Goal: Task Accomplishment & Management: Complete application form

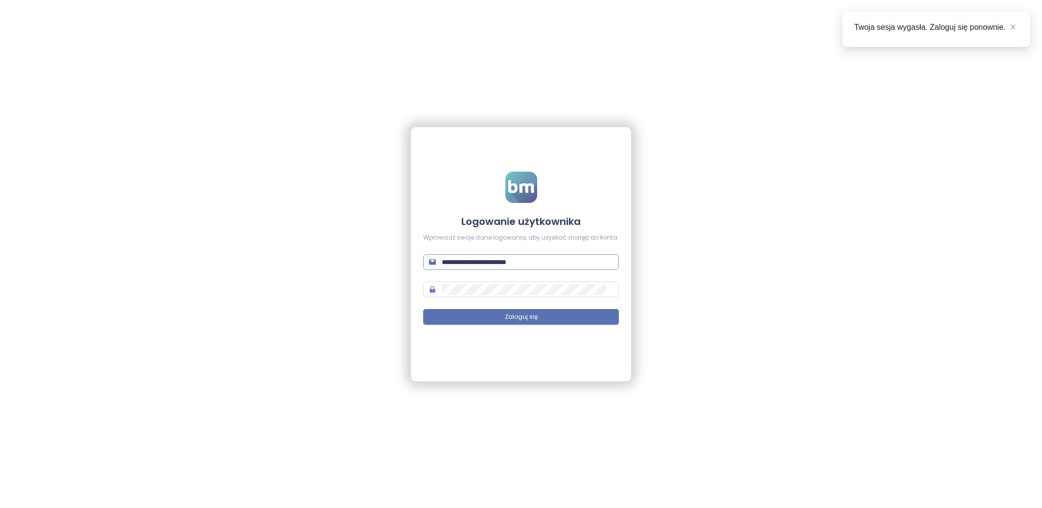
click at [462, 260] on input "**********" at bounding box center [527, 262] width 171 height 11
type input "**********"
click at [582, 314] on button "Zaloguj się" at bounding box center [521, 317] width 196 height 16
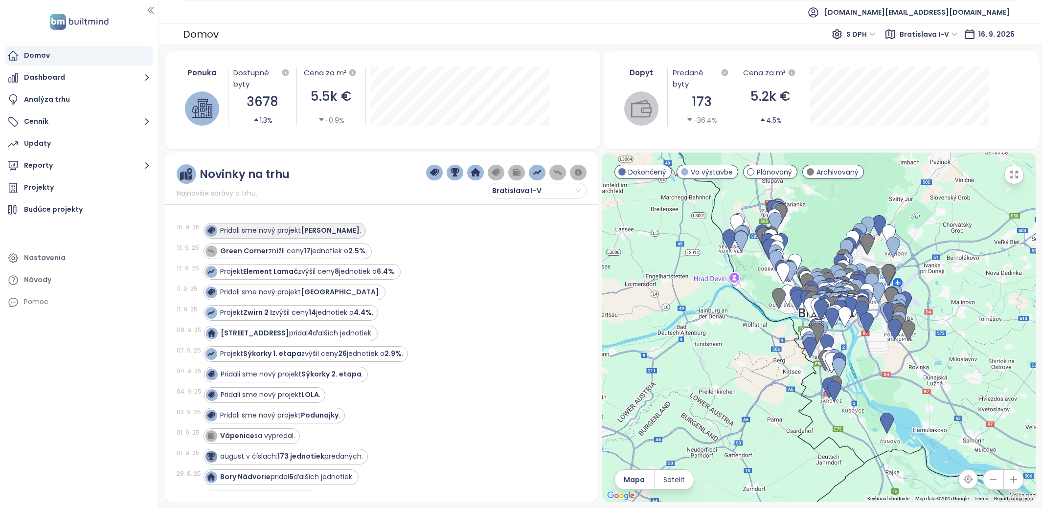
click at [288, 235] on div "Pridali sme nový projekt Stromová ." at bounding box center [290, 231] width 141 height 10
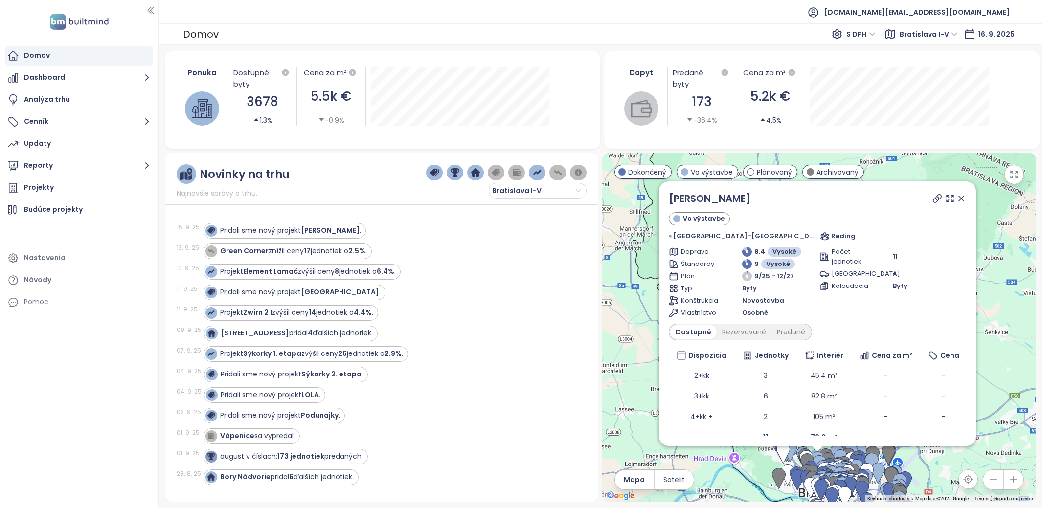
scroll to position [10, 0]
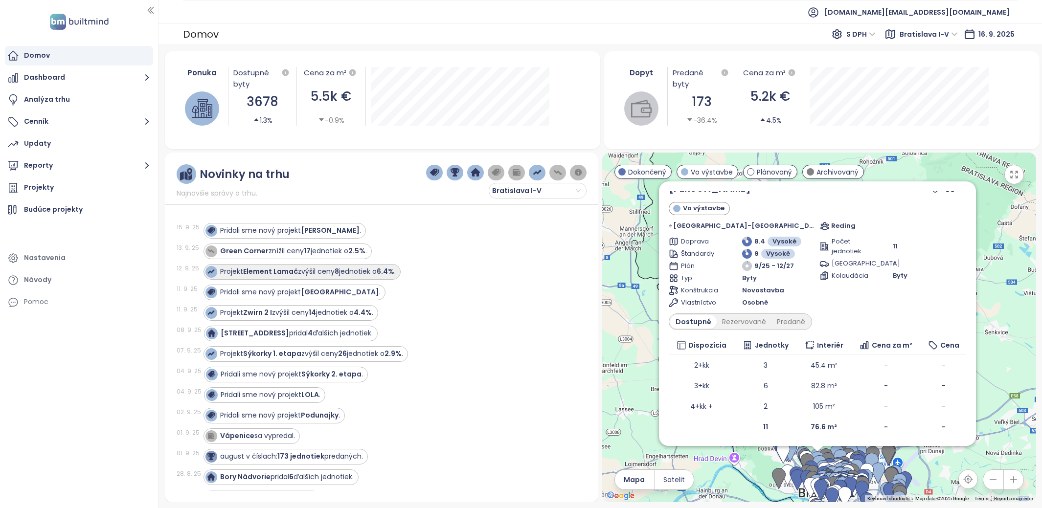
click at [307, 274] on div "Projekt Element [PERSON_NAME] zvýšil ceny 8 jednotiek o 6.4% ." at bounding box center [308, 272] width 176 height 10
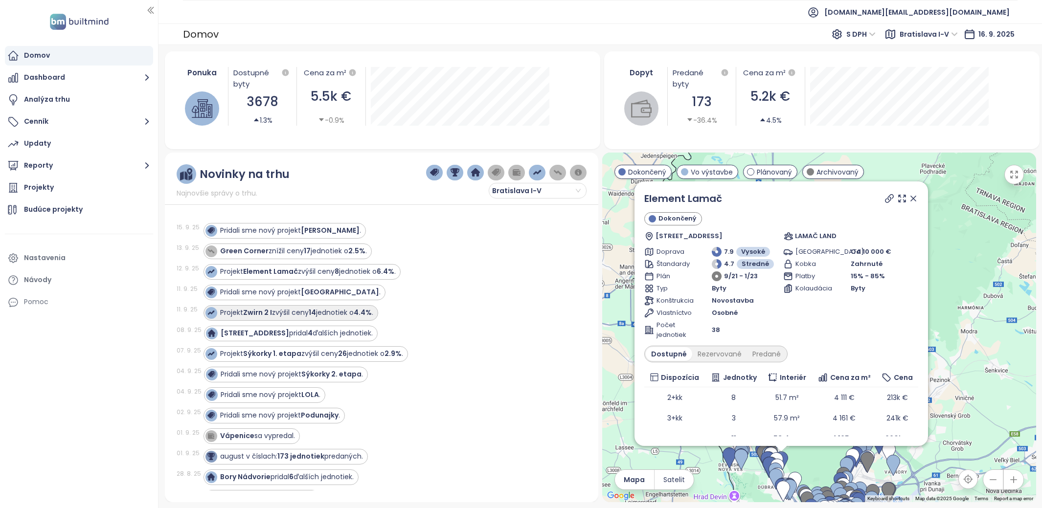
click at [290, 316] on div "Projekt [PERSON_NAME] 2 I zvýšil ceny 14 jednotiek o 4.4% ." at bounding box center [296, 313] width 153 height 10
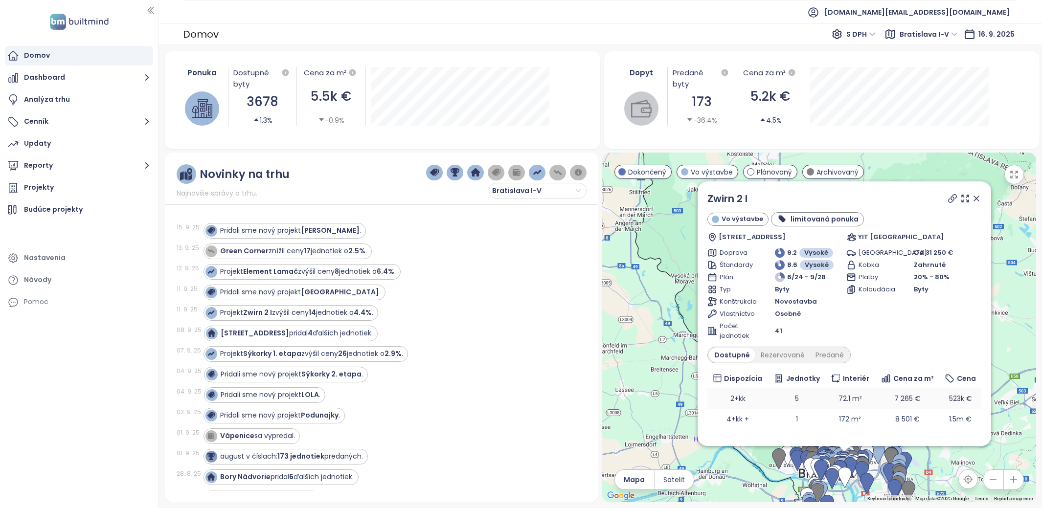
scroll to position [12, 0]
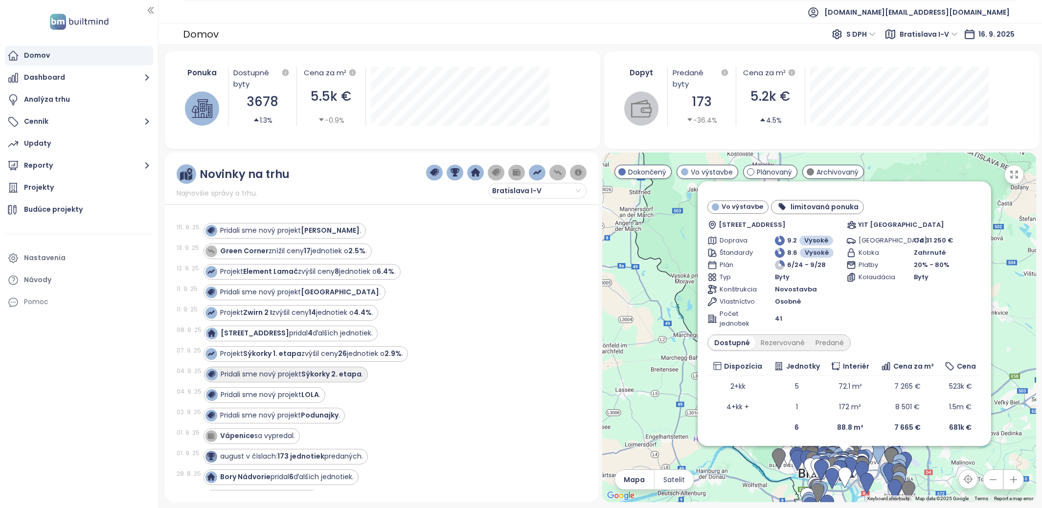
click at [320, 371] on strong "Sýkorky 2. etapa" at bounding box center [331, 374] width 60 height 10
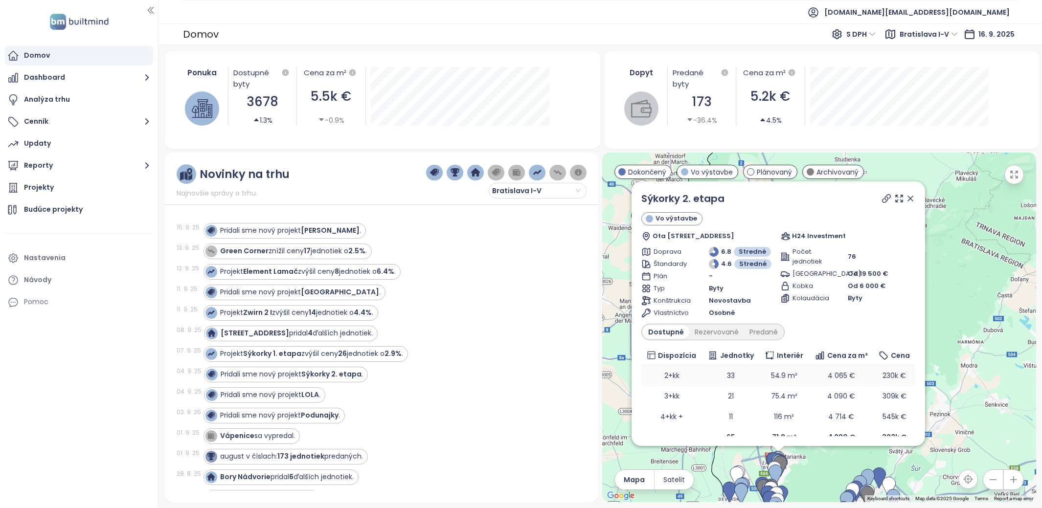
scroll to position [10, 0]
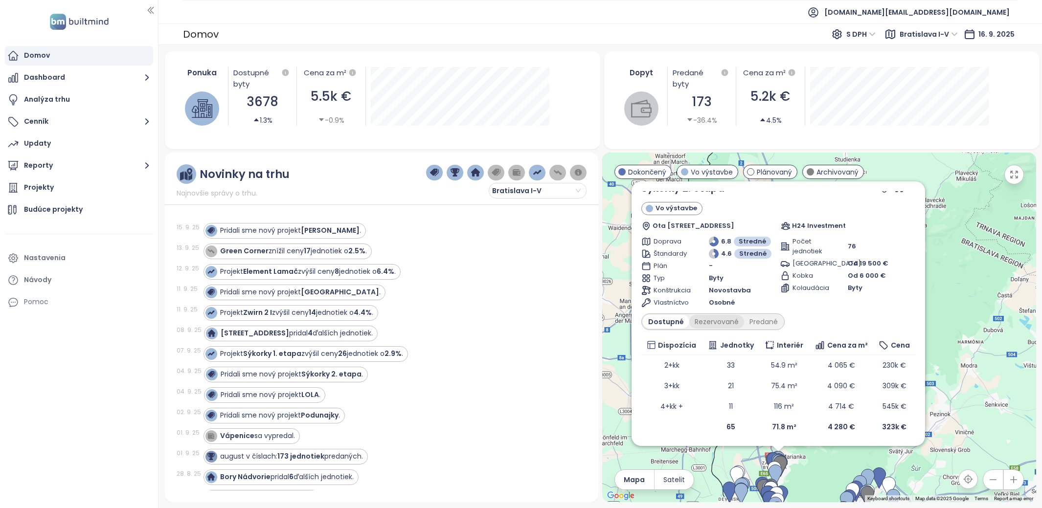
click at [721, 321] on div "Rezervované" at bounding box center [716, 322] width 55 height 14
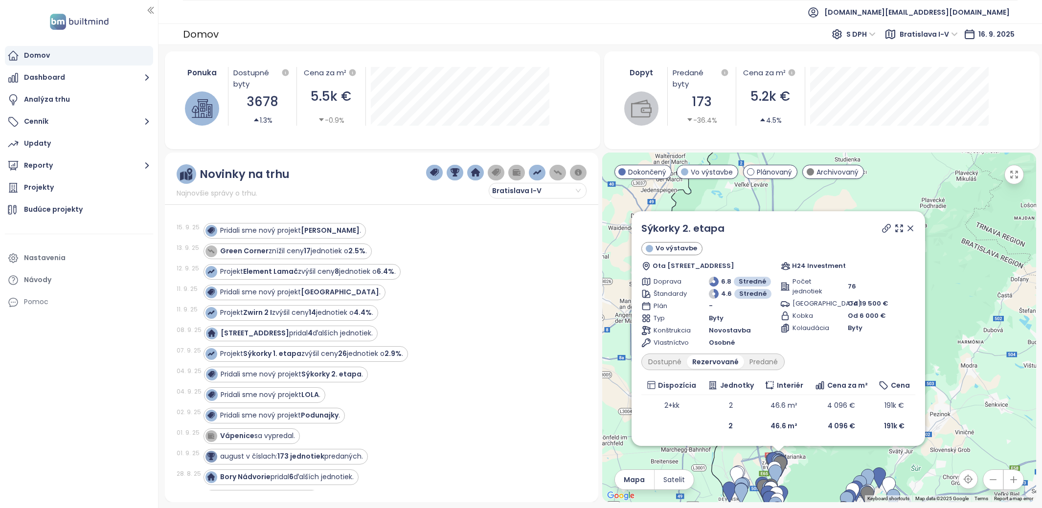
scroll to position [0, 0]
click at [762, 321] on div "Byty" at bounding box center [743, 319] width 68 height 10
click at [910, 228] on icon at bounding box center [910, 228] width 5 height 5
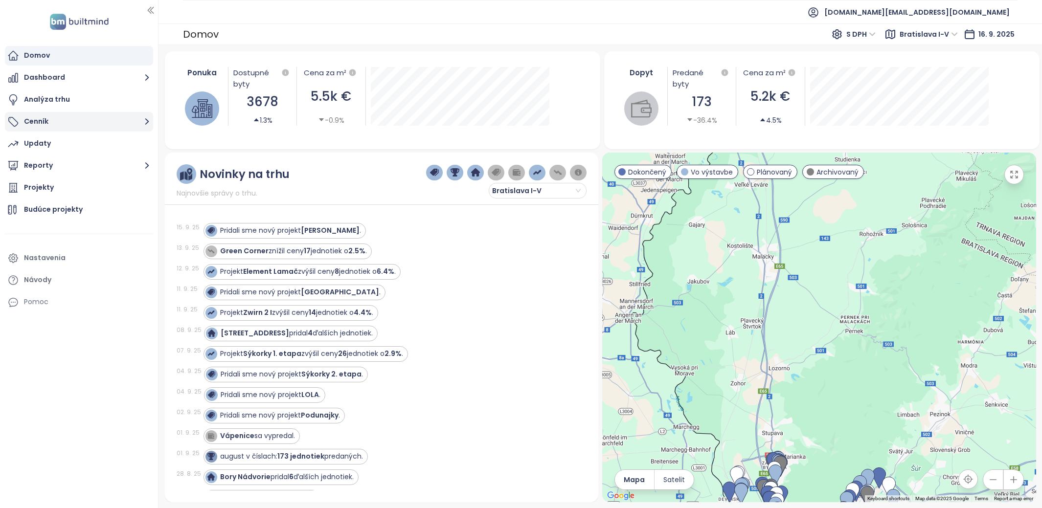
click at [88, 122] on button "Cenník" at bounding box center [79, 122] width 148 height 20
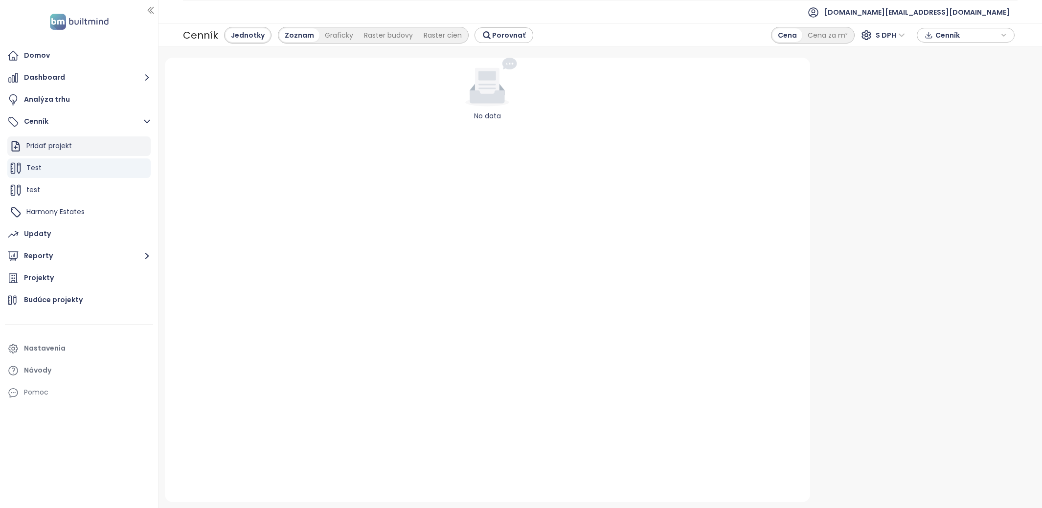
click at [93, 137] on div "Pridať projekt" at bounding box center [78, 147] width 143 height 20
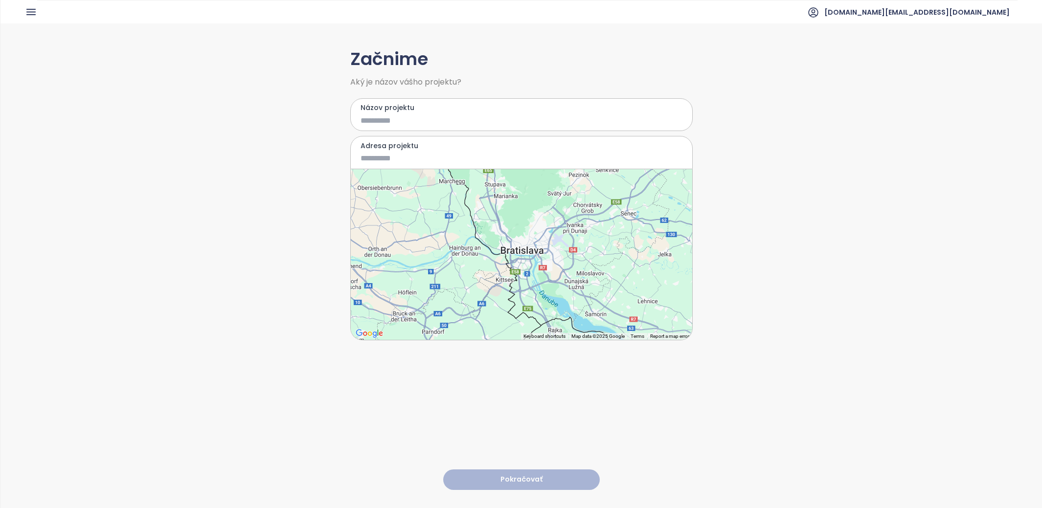
click at [414, 126] on input "Názov projektu" at bounding box center [515, 120] width 308 height 12
type input "****"
click at [413, 164] on div "Adresa projektu" at bounding box center [521, 152] width 342 height 33
click at [415, 158] on input "Adresa projektu" at bounding box center [515, 158] width 308 height 12
paste input
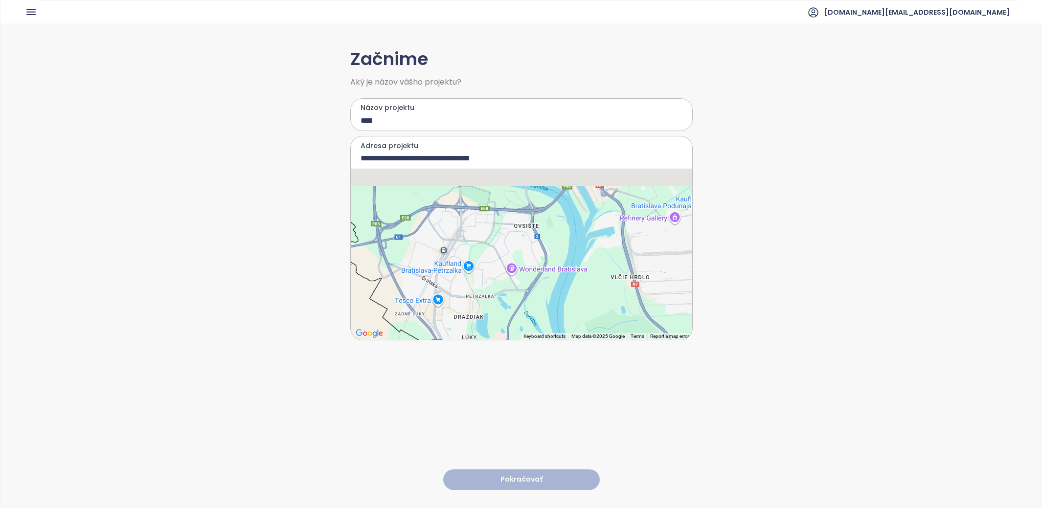
drag, startPoint x: 534, startPoint y: 228, endPoint x: 534, endPoint y: 325, distance: 96.9
click at [534, 325] on div at bounding box center [522, 254] width 342 height 171
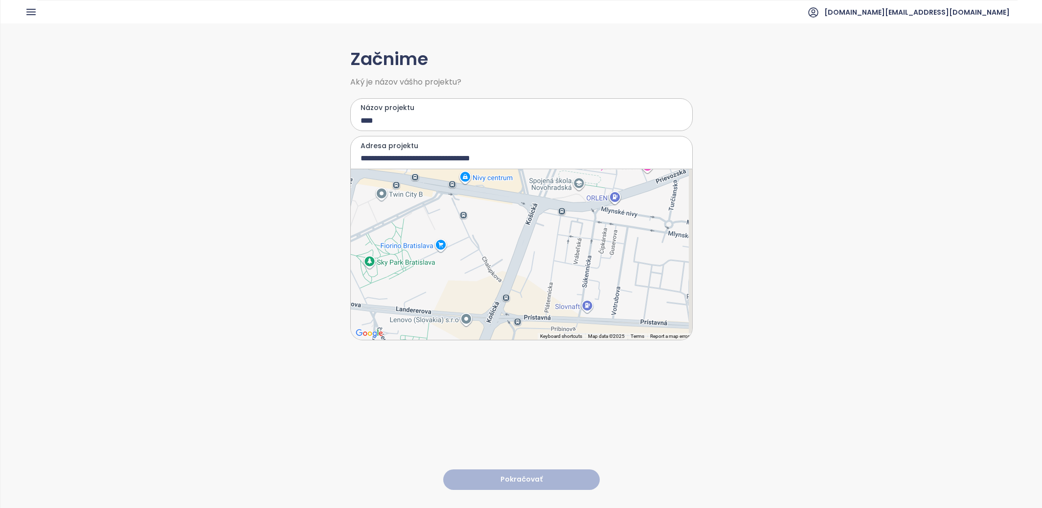
drag, startPoint x: 553, startPoint y: 248, endPoint x: 427, endPoint y: 219, distance: 130.0
click at [427, 219] on div at bounding box center [522, 254] width 342 height 171
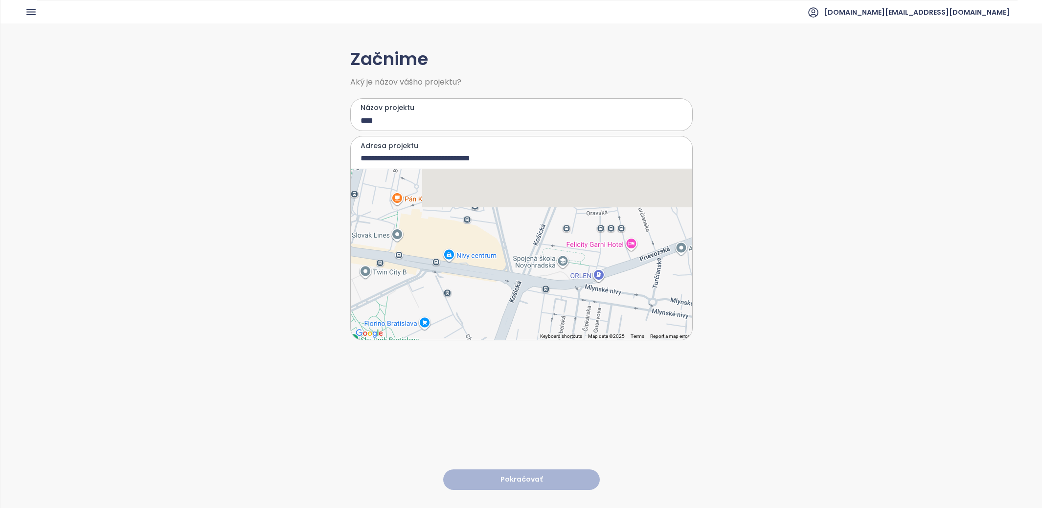
drag, startPoint x: 541, startPoint y: 225, endPoint x: 526, endPoint y: 308, distance: 84.0
click at [526, 308] on div at bounding box center [522, 254] width 342 height 171
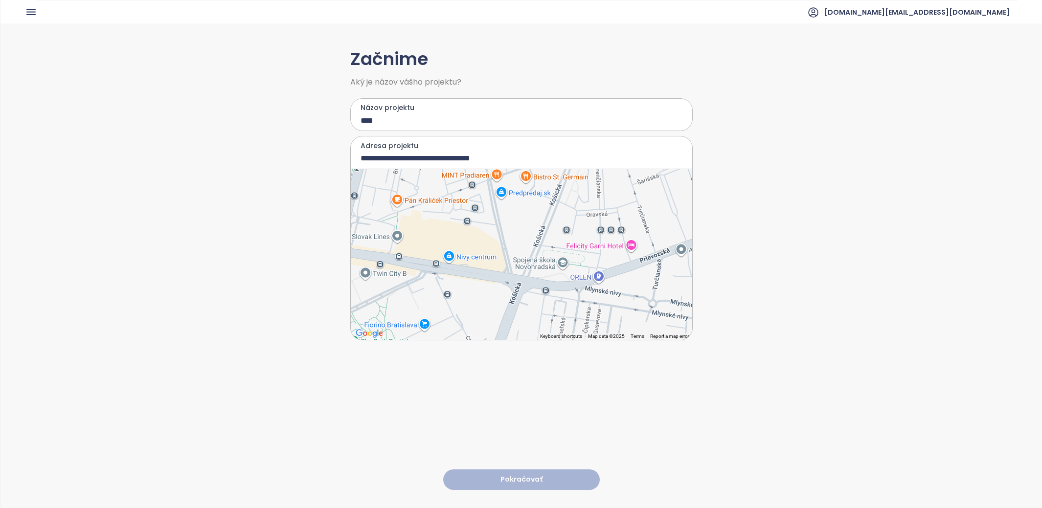
drag, startPoint x: 543, startPoint y: 228, endPoint x: 537, endPoint y: 281, distance: 53.7
click at [537, 281] on div at bounding box center [522, 254] width 342 height 171
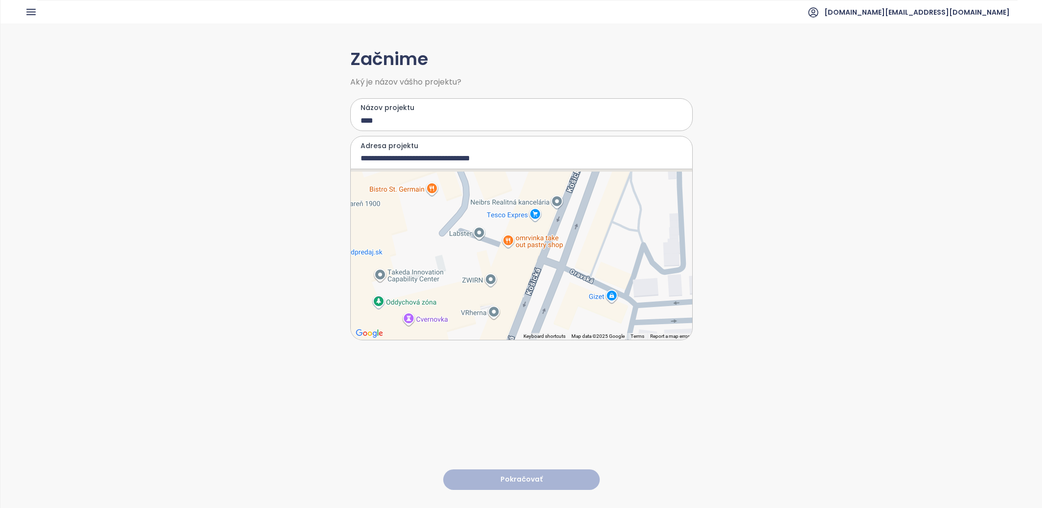
drag, startPoint x: 539, startPoint y: 255, endPoint x: 481, endPoint y: 359, distance: 118.3
click at [481, 359] on div "**********" at bounding box center [521, 265] width 342 height 484
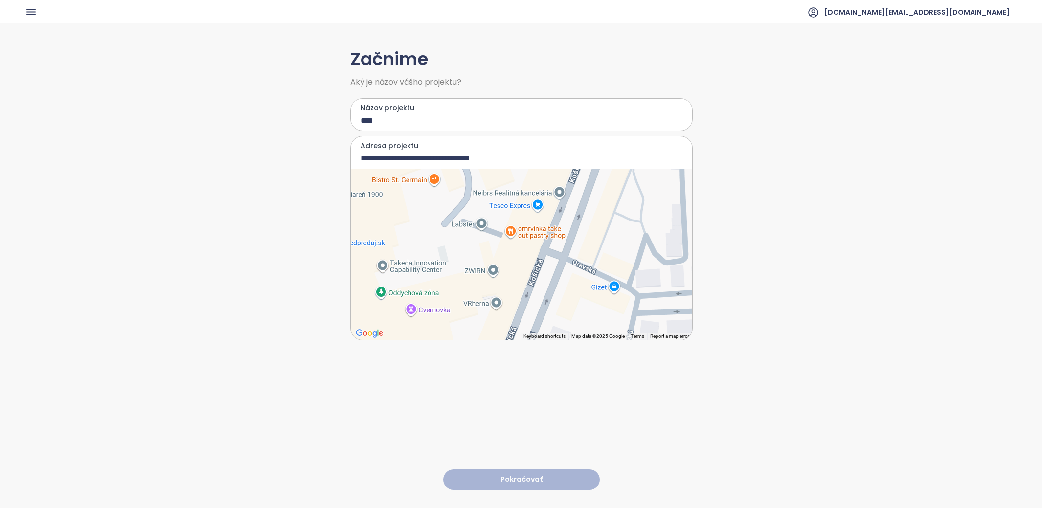
drag, startPoint x: 524, startPoint y: 256, endPoint x: 577, endPoint y: 162, distance: 108.3
click at [577, 162] on div "**********" at bounding box center [521, 238] width 342 height 205
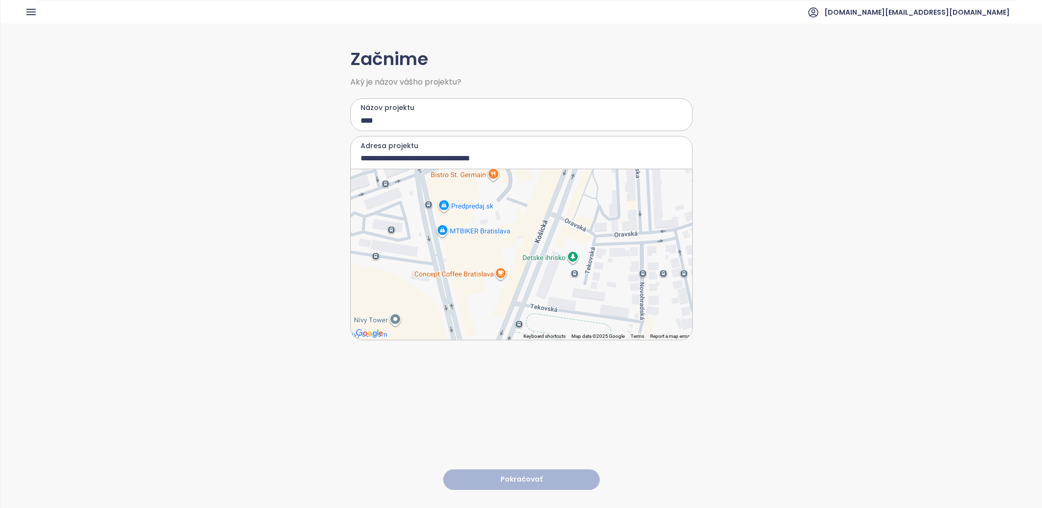
click at [537, 202] on div at bounding box center [522, 254] width 342 height 171
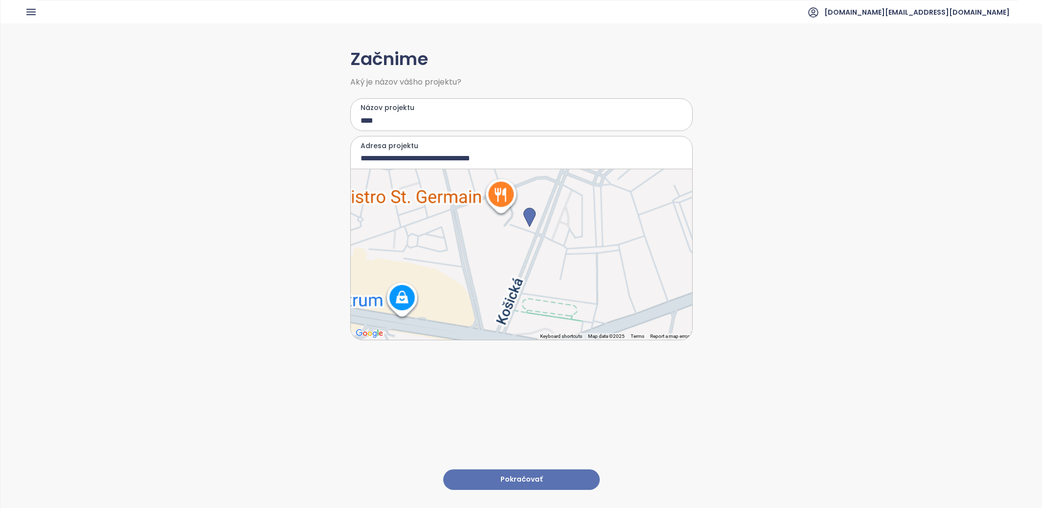
type input "**********"
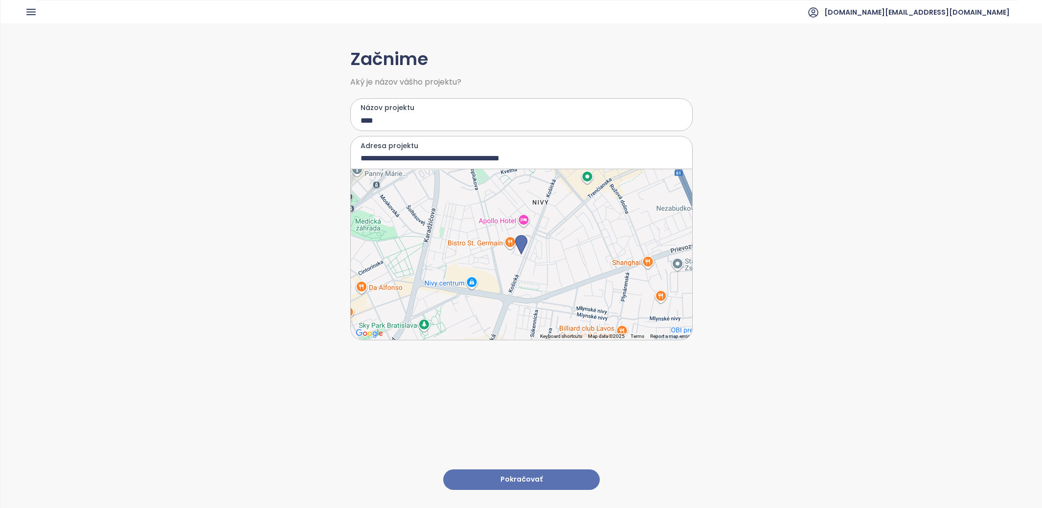
click at [517, 479] on button "Pokračovať" at bounding box center [521, 480] width 157 height 21
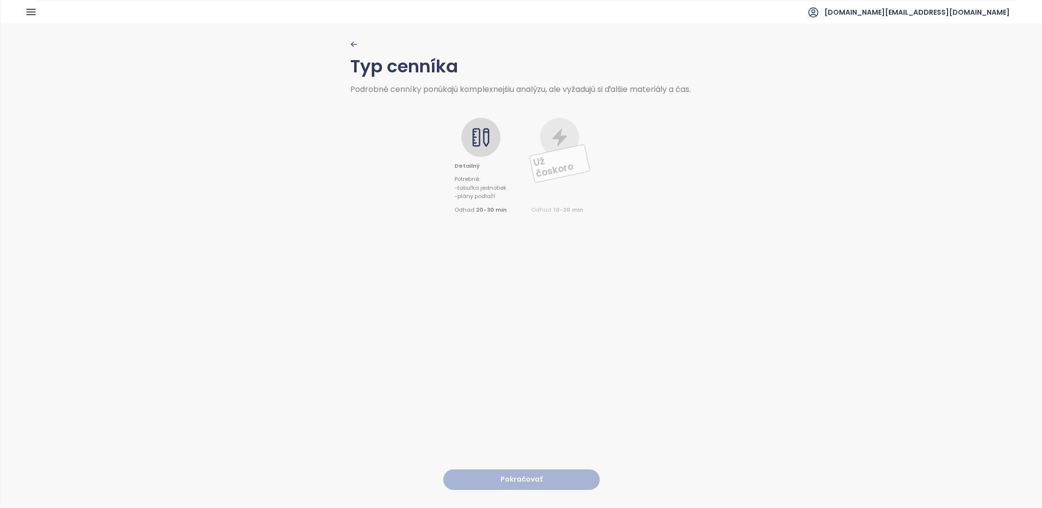
click at [476, 147] on icon at bounding box center [481, 138] width 20 height 20
click at [503, 483] on button "Pokračovať" at bounding box center [521, 480] width 157 height 21
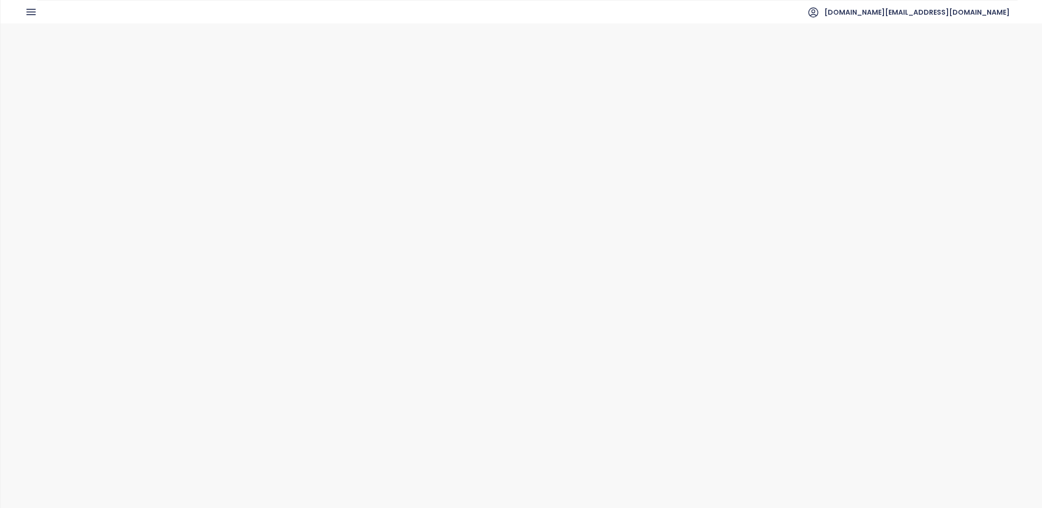
click at [476, 164] on div at bounding box center [489, 157] width 39 height 39
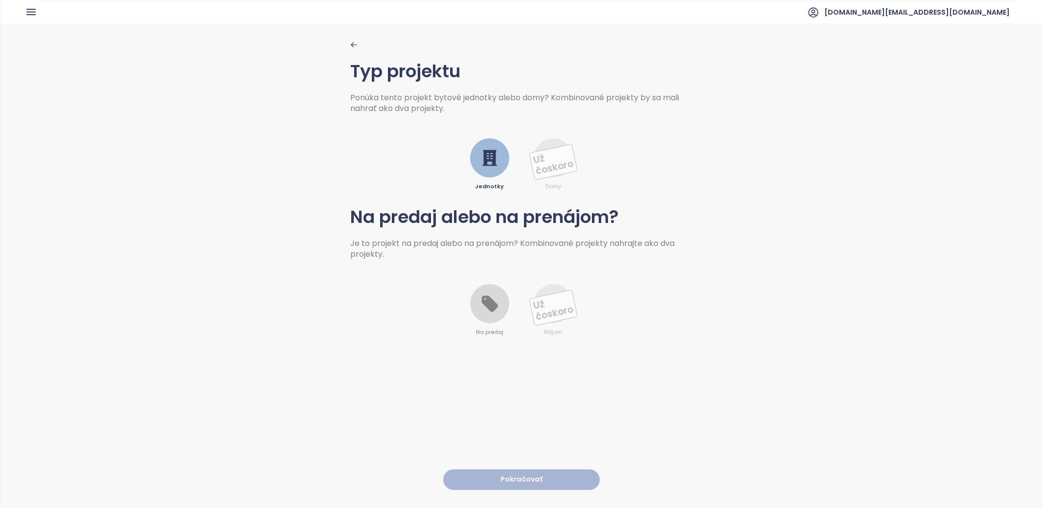
click at [490, 310] on icon at bounding box center [489, 304] width 16 height 16
click at [512, 473] on button "Pokračovať" at bounding box center [521, 480] width 157 height 21
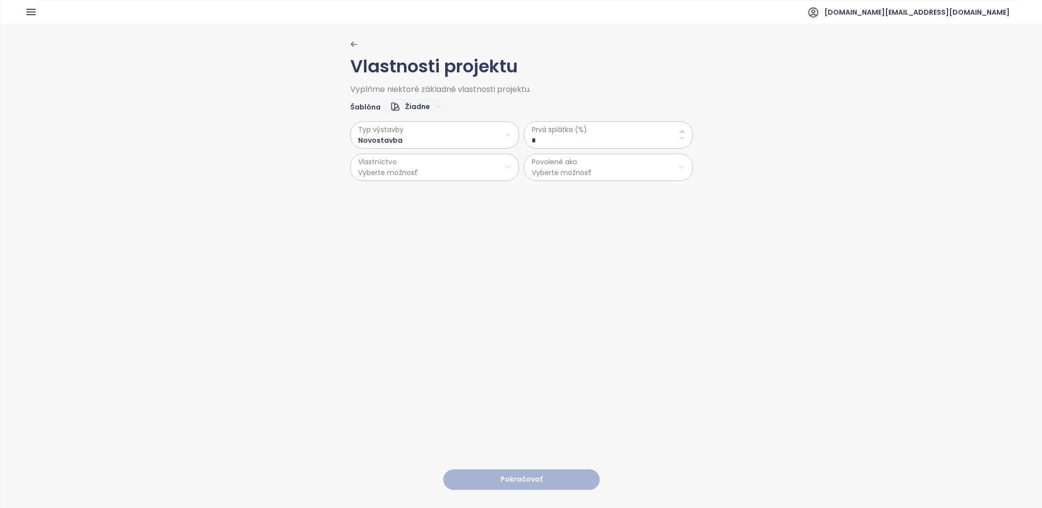
click at [455, 143] on html "Domov Dashboard Analýza trhu Cenník Updaty Reporty Projekty Budúce projekty Nas…" at bounding box center [521, 254] width 1042 height 508
click at [546, 127] on html "Domov Dashboard Analýza trhu Cenník Updaty Reporty Projekty Budúce projekty Nas…" at bounding box center [521, 254] width 1042 height 508
click at [546, 135] on \(\%\) "*" at bounding box center [608, 140] width 153 height 11
type \(\%\) "**"
click at [456, 175] on html "Domov Dashboard Analýza trhu Cenník Updaty Reporty Projekty Budúce projekty Nas…" at bounding box center [521, 254] width 1042 height 508
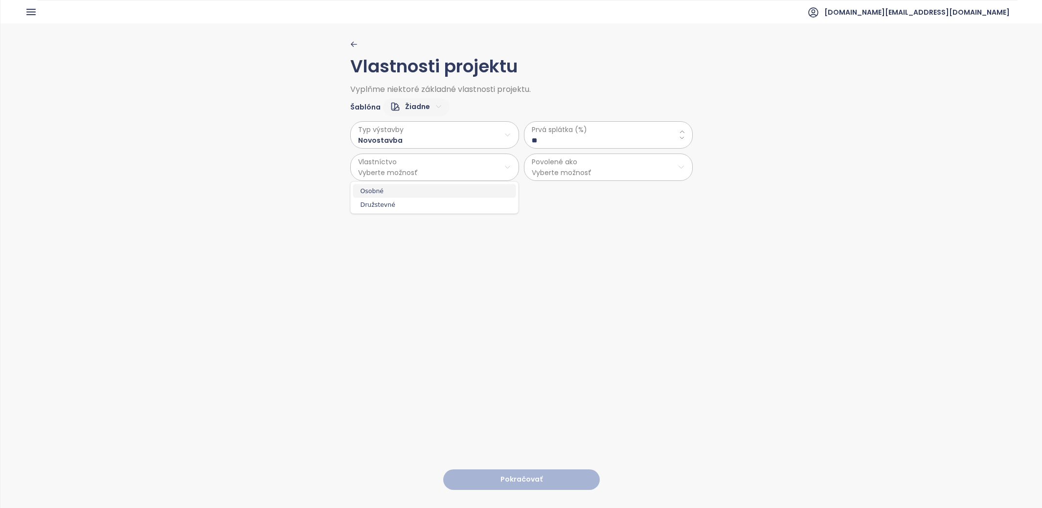
click at [445, 195] on span "Osobné" at bounding box center [434, 191] width 163 height 14
click at [568, 176] on html "Domov Dashboard Analýza trhu Cenník Updaty Reporty Projekty Budúce projekty Nas…" at bounding box center [521, 254] width 1042 height 508
click at [568, 190] on span "Byty" at bounding box center [607, 191] width 163 height 14
click at [566, 171] on html "Domov Dashboard Analýza trhu Cenník Updaty Reporty Projekty Budúce projekty Nas…" at bounding box center [521, 254] width 1042 height 508
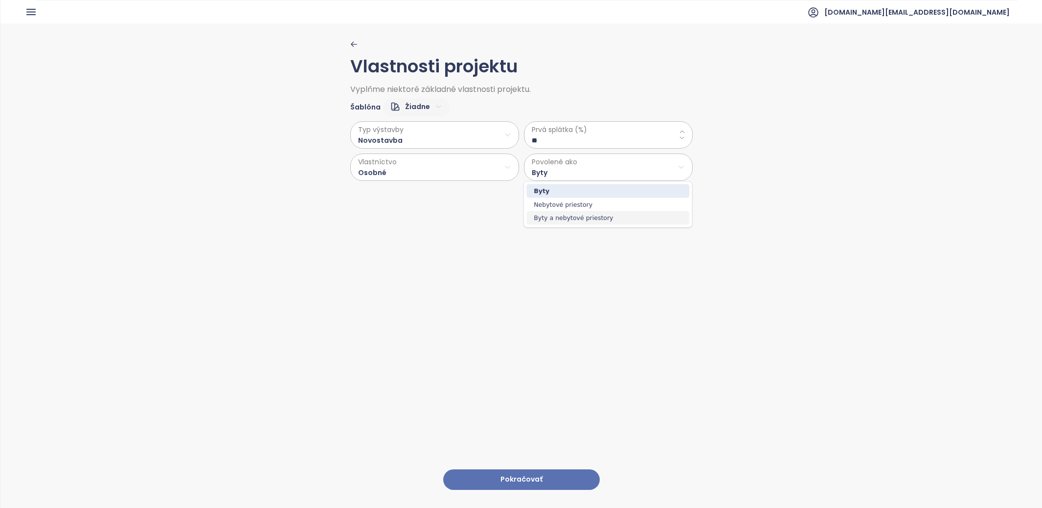
click at [567, 220] on span "Byty a nebytové priestory" at bounding box center [607, 218] width 163 height 14
click at [503, 478] on button "Pokračovať" at bounding box center [521, 480] width 157 height 21
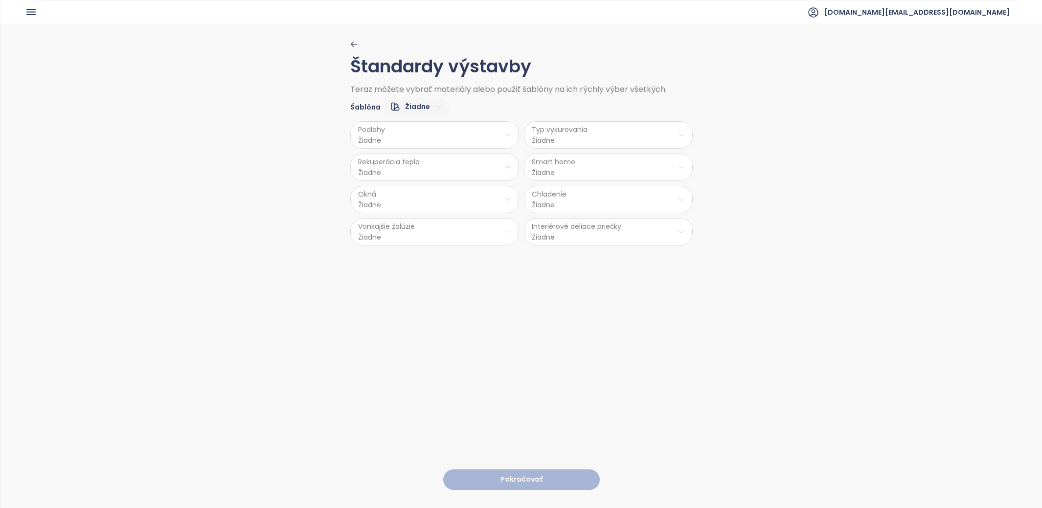
click at [403, 137] on html "Domov Dashboard Analýza trhu Cenník Updaty Reporty Projekty Budúce projekty Nas…" at bounding box center [521, 254] width 1042 height 508
click at [435, 185] on span "Vinyl" at bounding box center [435, 187] width 40 height 14
click at [435, 172] on html "Domov Dashboard Analýza trhu Cenník Updaty Reporty Projekty Budúce projekty Nas…" at bounding box center [521, 254] width 1042 height 508
click at [435, 202] on span "Nie" at bounding box center [435, 206] width 26 height 14
click at [434, 202] on html "Domov Dashboard Analýza trhu Cenník Updaty Reporty Projekty Budúce projekty Nas…" at bounding box center [521, 254] width 1042 height 508
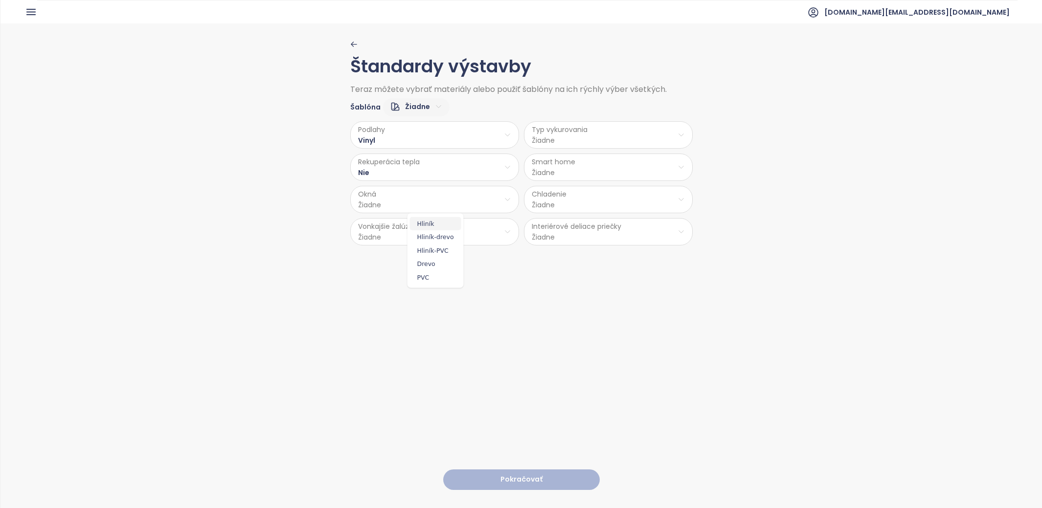
click at [437, 226] on span "Hliník" at bounding box center [435, 224] width 51 height 14
click at [427, 234] on html "Domov Dashboard Analýza trhu Cenník Updaty Reporty Projekty Budúce projekty Nas…" at bounding box center [521, 254] width 1042 height 508
click at [432, 259] on span "Áno" at bounding box center [435, 256] width 40 height 14
click at [610, 230] on html "Domov Dashboard Analýza trhu Cenník Updaty Reporty Projekty Budúce projekty Nas…" at bounding box center [521, 254] width 1042 height 508
click at [608, 257] on span "Tehla" at bounding box center [609, 256] width 52 height 14
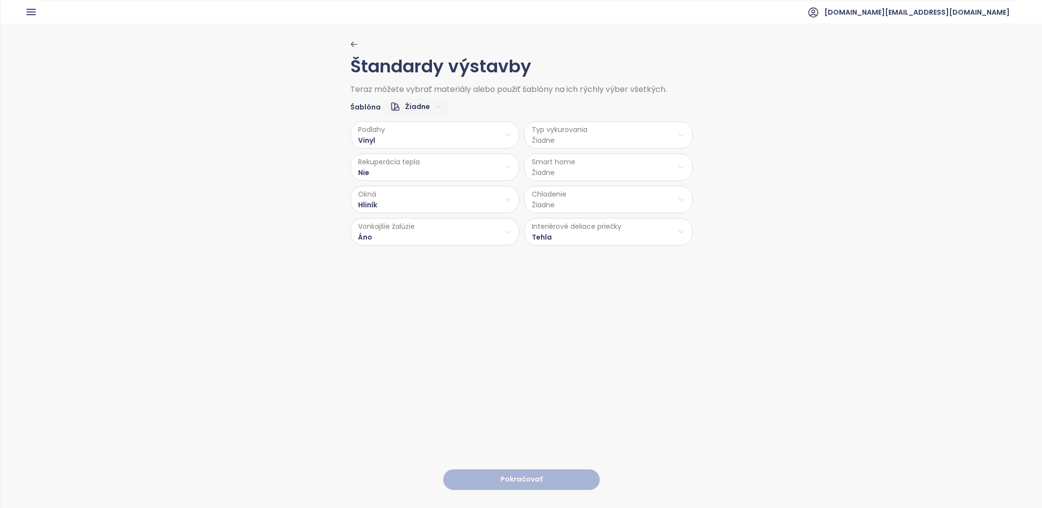
click at [612, 199] on html "Domov Dashboard Analýza trhu Cenník Updaty Reporty Projekty Budúce projekty Nas…" at bounding box center [521, 254] width 1042 height 508
click at [605, 250] on span "Stropné chladenie" at bounding box center [611, 251] width 86 height 14
click at [585, 170] on html "Domov Dashboard Analýza trhu Cenník Updaty Reporty Projekty Budúce projekty Nas…" at bounding box center [521, 254] width 1042 height 508
click at [614, 205] on span "Nie" at bounding box center [608, 206] width 26 height 14
click at [611, 137] on html "Domov Dashboard Analýza trhu Cenník Updaty Reporty Projekty Budúce projekty Nas…" at bounding box center [521, 254] width 1042 height 508
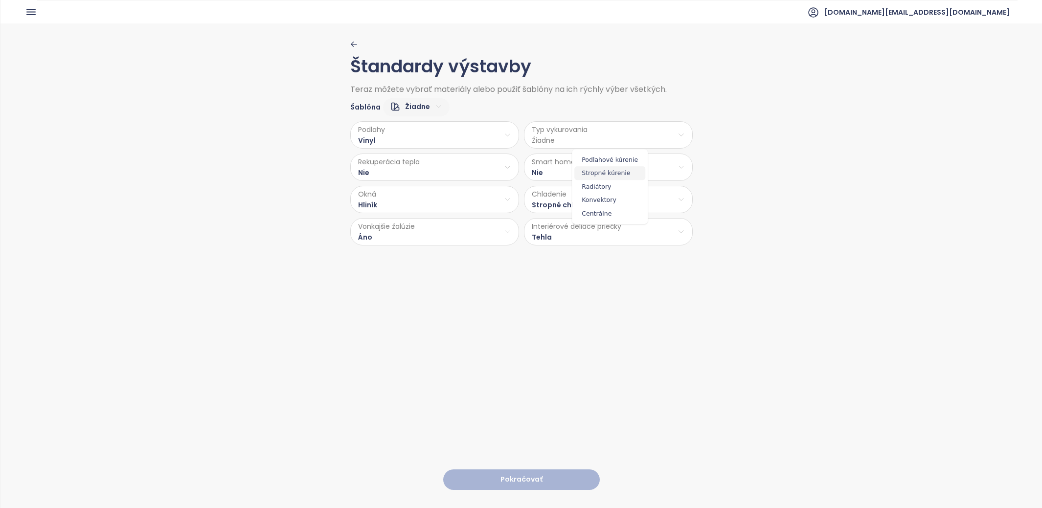
click at [612, 177] on span "Stropné kúrenie" at bounding box center [609, 173] width 71 height 14
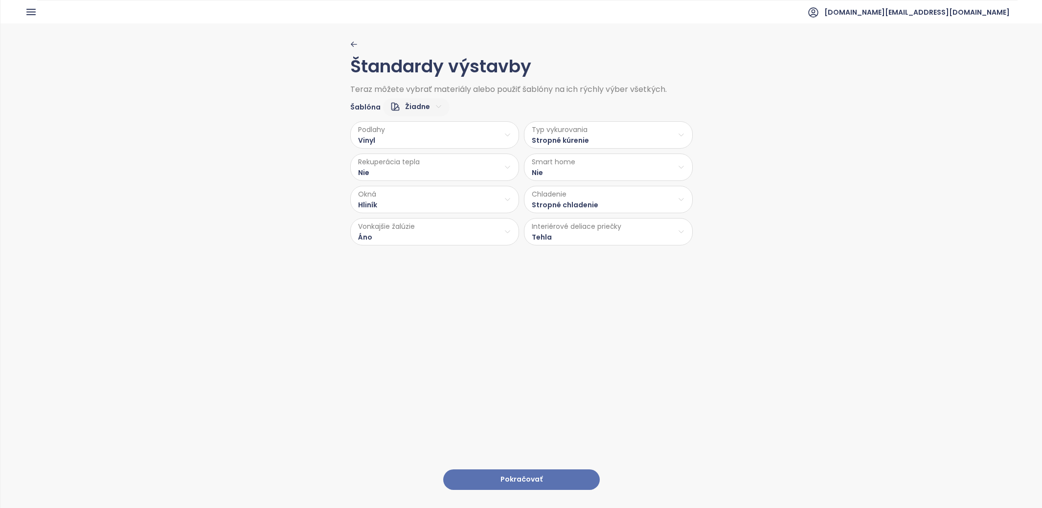
click at [544, 488] on button "Pokračovať" at bounding box center [521, 480] width 157 height 21
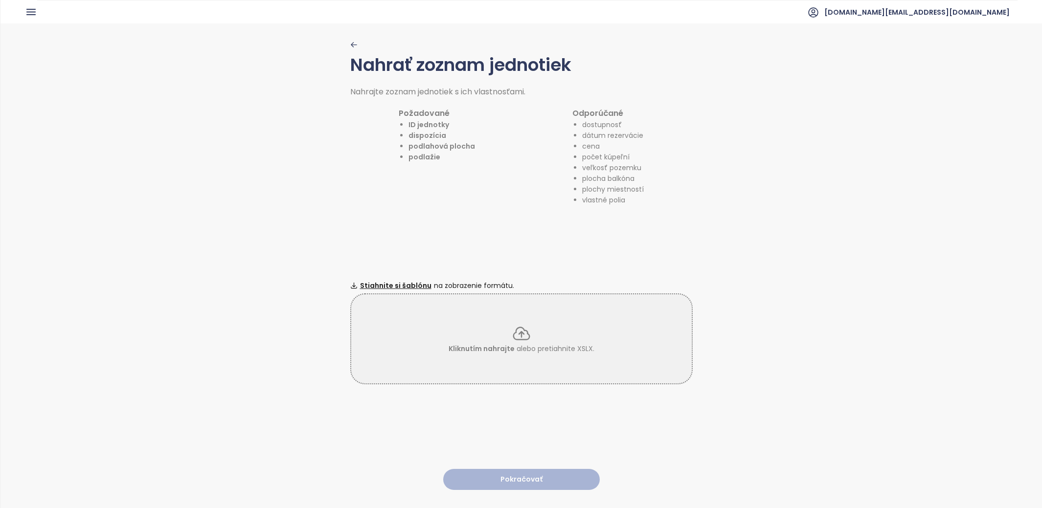
click at [543, 370] on div "Kliknutím nahrajte alebo pretiahnite XSLX." at bounding box center [521, 339] width 342 height 91
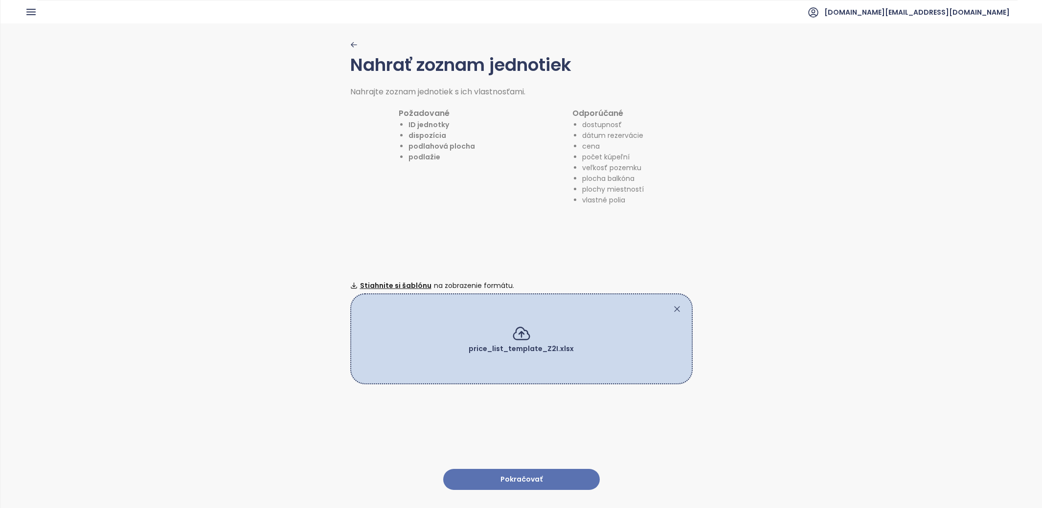
click at [498, 483] on button "Pokračovať" at bounding box center [521, 479] width 157 height 21
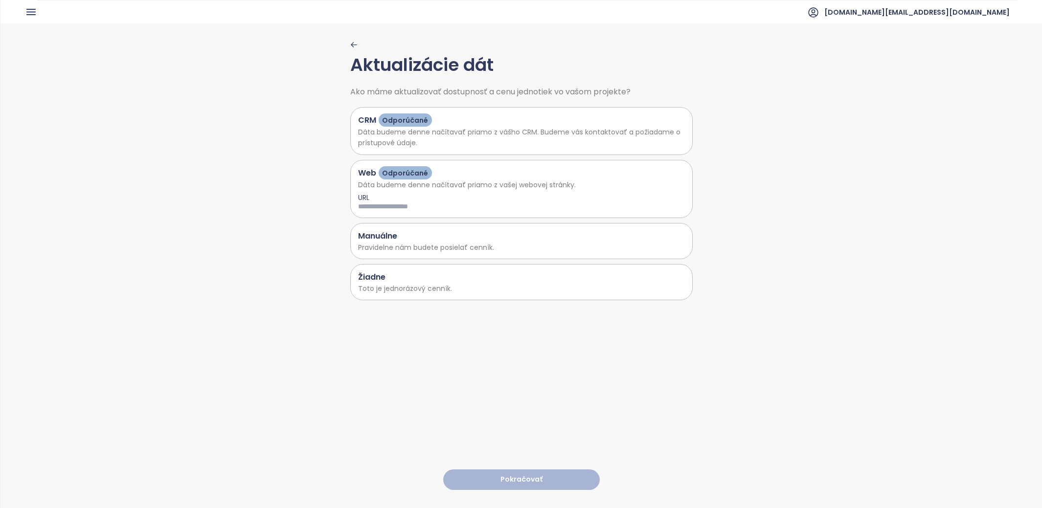
click at [401, 288] on p "Toto je jednorázový cenník." at bounding box center [521, 288] width 327 height 11
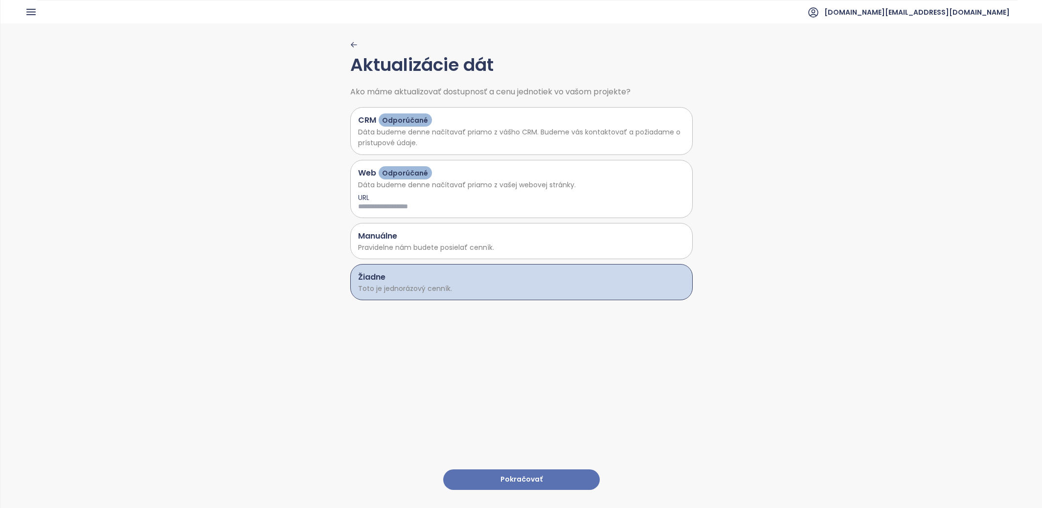
click at [488, 482] on button "Pokračovať" at bounding box center [521, 480] width 157 height 21
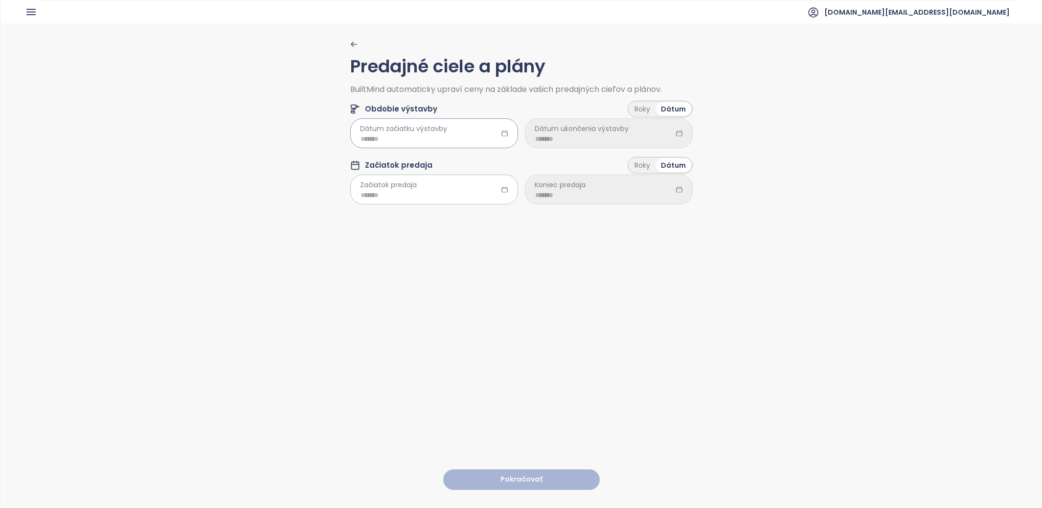
click at [416, 136] on input at bounding box center [434, 139] width 147 height 11
type input "*******"
click at [362, 161] on span "button" at bounding box center [359, 160] width 5 height 5
click at [465, 254] on div "Sep" at bounding box center [464, 250] width 29 height 12
type input "*******"
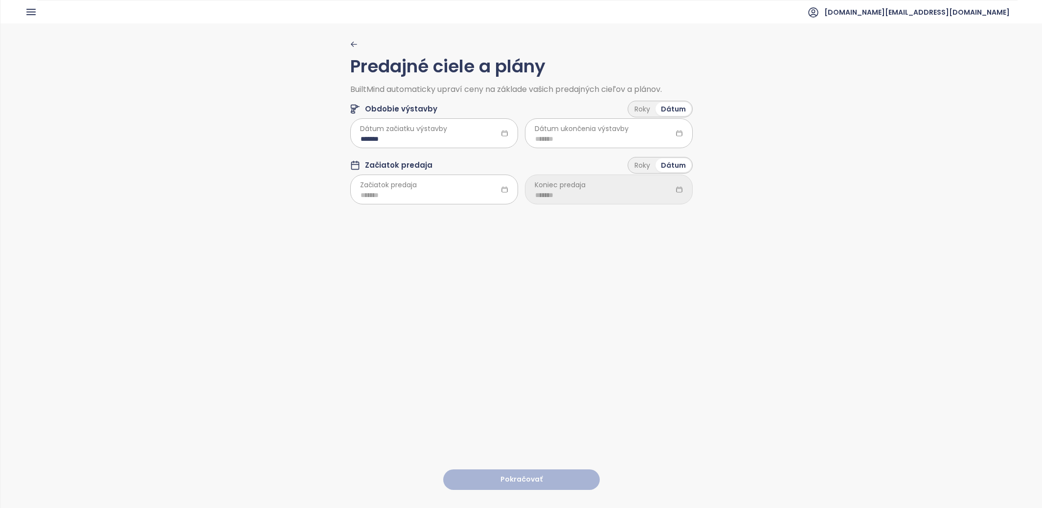
click at [564, 127] on span "Dátum ukončenia výstavby" at bounding box center [582, 128] width 94 height 11
click at [570, 132] on span "Dátum ukončenia výstavby" at bounding box center [582, 128] width 94 height 11
click at [596, 131] on span "Dátum ukončenia výstavby" at bounding box center [582, 128] width 94 height 11
click at [643, 135] on input at bounding box center [608, 139] width 147 height 11
type input "*******"
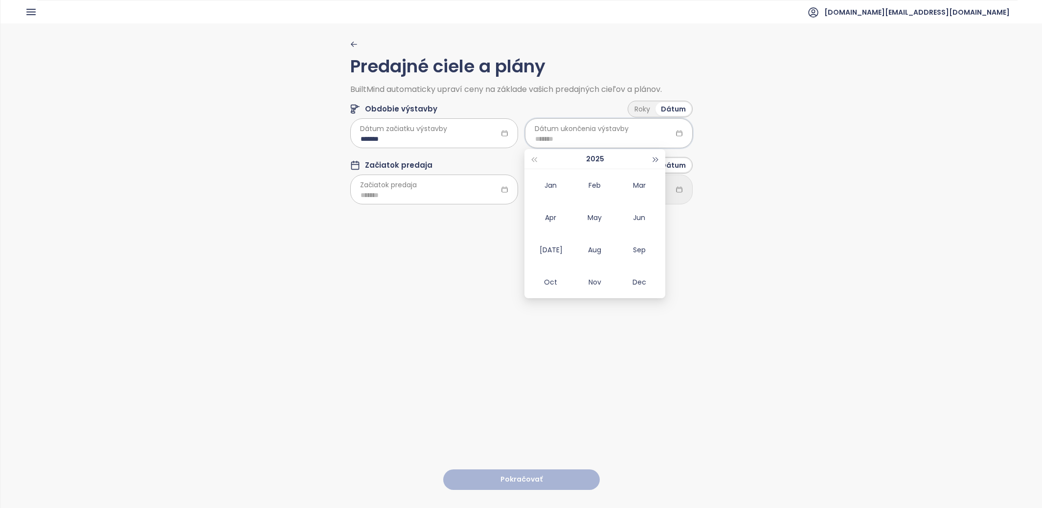
click at [651, 152] on button "button" at bounding box center [656, 159] width 11 height 20
click at [640, 185] on div "Mar" at bounding box center [639, 186] width 29 height 12
type input "*******"
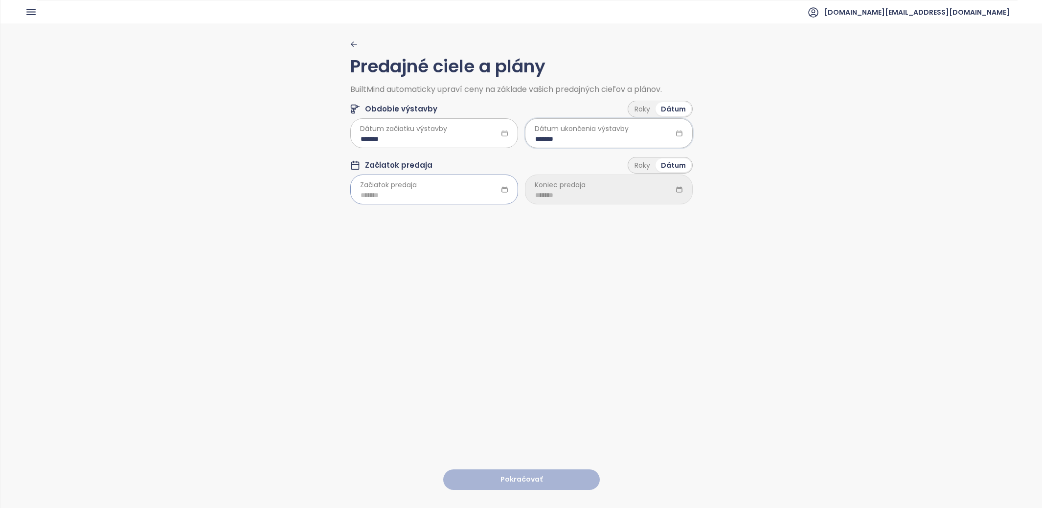
click at [433, 195] on input at bounding box center [434, 195] width 147 height 11
click at [361, 218] on button "button" at bounding box center [359, 215] width 11 height 20
type input "*******"
click at [484, 216] on button "button" at bounding box center [481, 215] width 11 height 20
click at [475, 274] on div "Jun" at bounding box center [464, 274] width 29 height 12
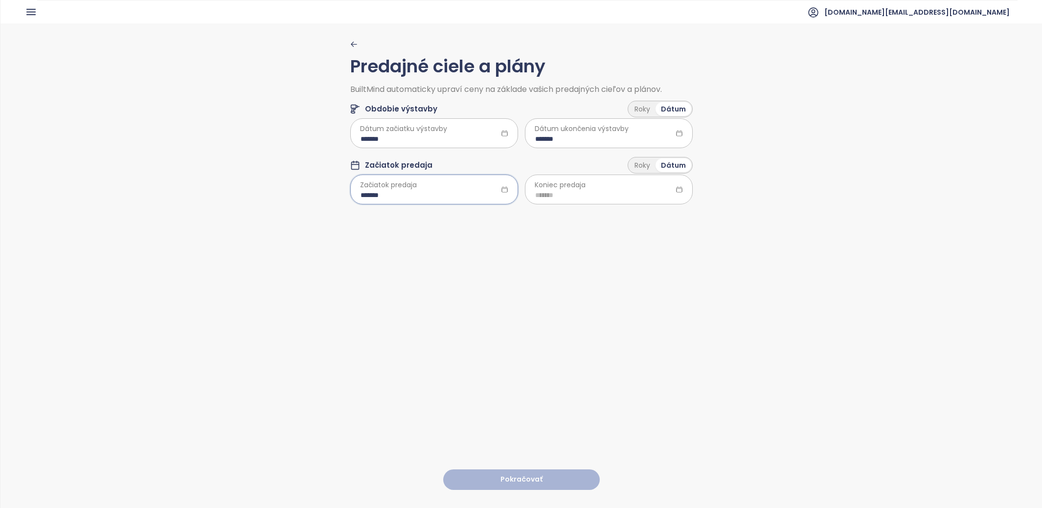
click at [431, 194] on input "*******" at bounding box center [434, 195] width 147 height 11
click at [361, 217] on span "button" at bounding box center [359, 216] width 5 height 5
click at [464, 274] on div "Jun" at bounding box center [464, 274] width 29 height 12
type input "*******"
click at [549, 175] on div at bounding box center [609, 189] width 168 height 29
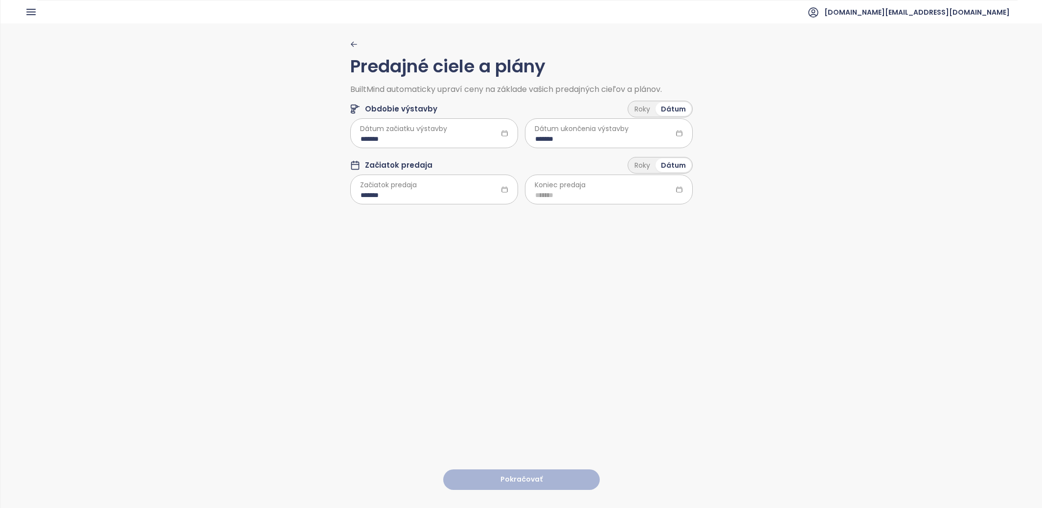
click at [549, 188] on span "Koniec predaja" at bounding box center [560, 185] width 51 height 11
click at [580, 183] on span "Koniec predaja" at bounding box center [560, 185] width 51 height 11
click at [578, 191] on input at bounding box center [608, 195] width 147 height 11
click at [655, 212] on button "button" at bounding box center [656, 215] width 11 height 20
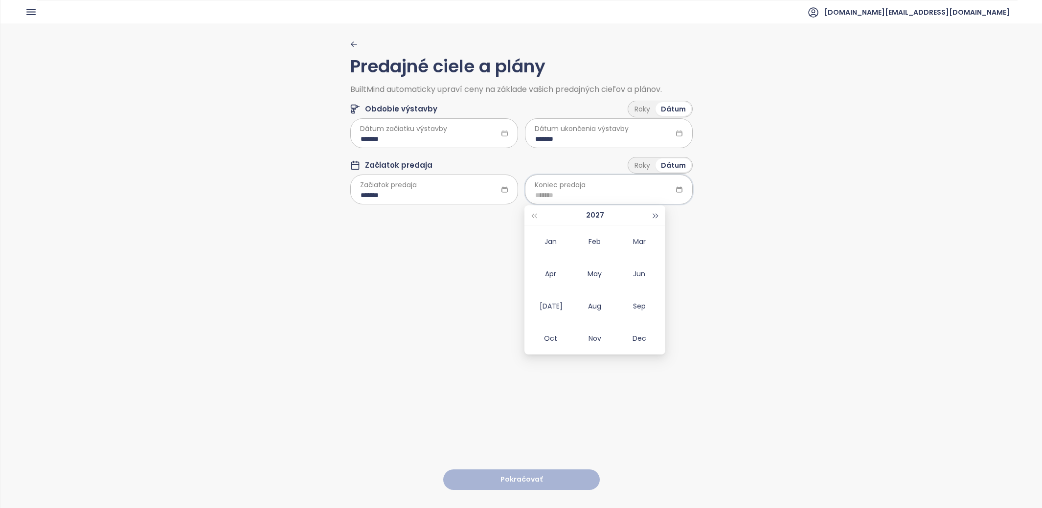
click at [655, 212] on button "button" at bounding box center [656, 215] width 11 height 20
type input "*******"
click at [648, 241] on div "Mar" at bounding box center [639, 242] width 29 height 12
type input "*******"
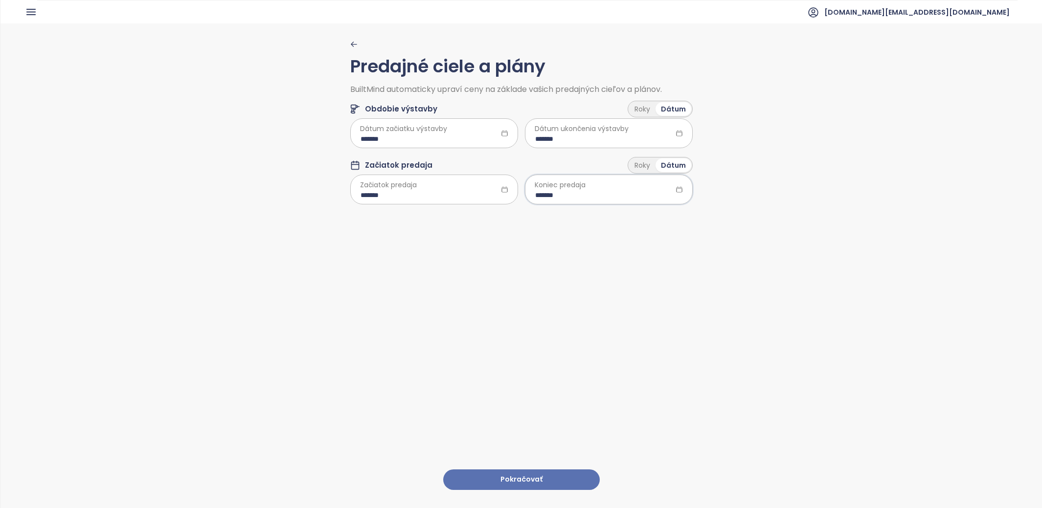
click at [556, 491] on div "Predajné ciele a plány BuiltMind automaticky upraví ceny na základe vašich pred…" at bounding box center [521, 265] width 342 height 484
click at [556, 489] on button "Pokračovať" at bounding box center [521, 480] width 157 height 21
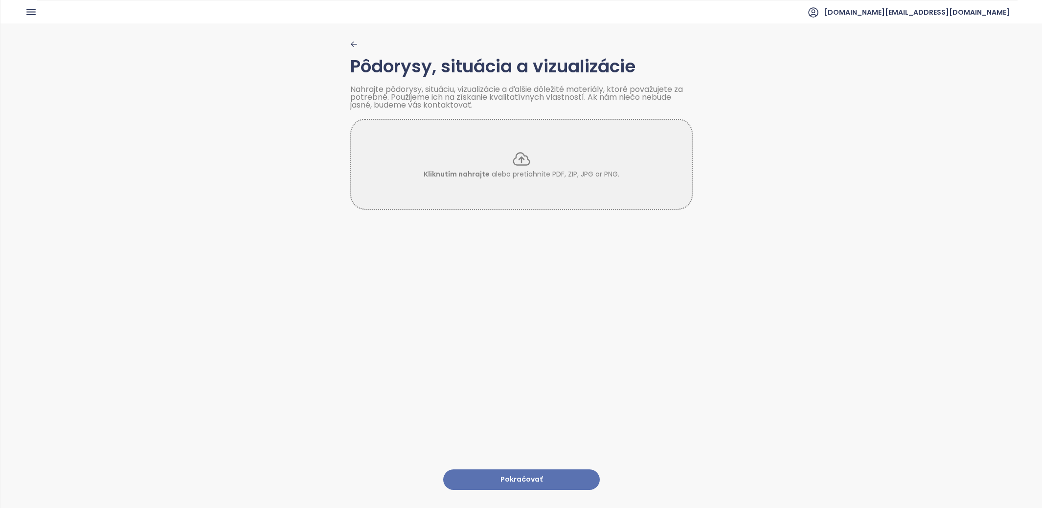
click at [558, 476] on button "Pokračovať" at bounding box center [521, 480] width 157 height 21
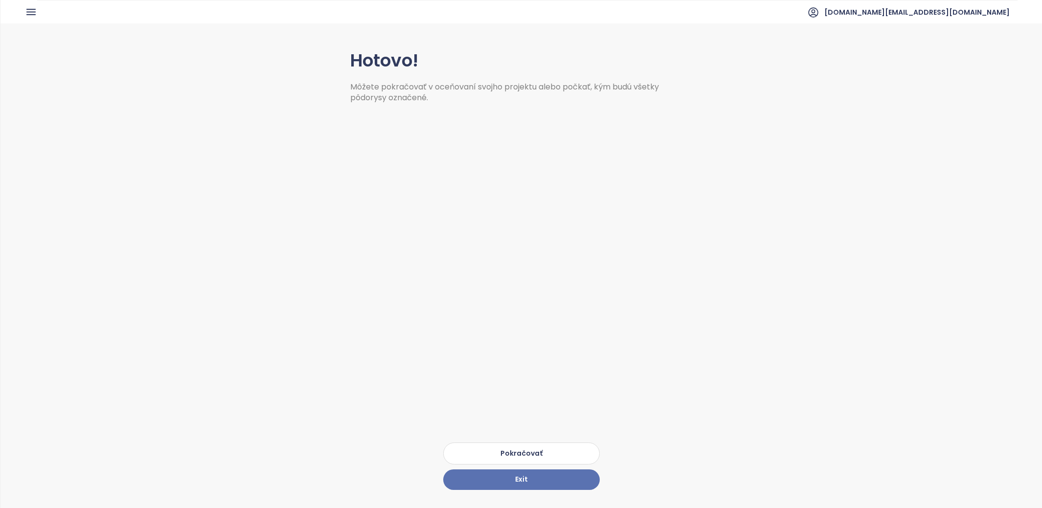
click at [556, 457] on button "Pokračovať" at bounding box center [521, 454] width 157 height 22
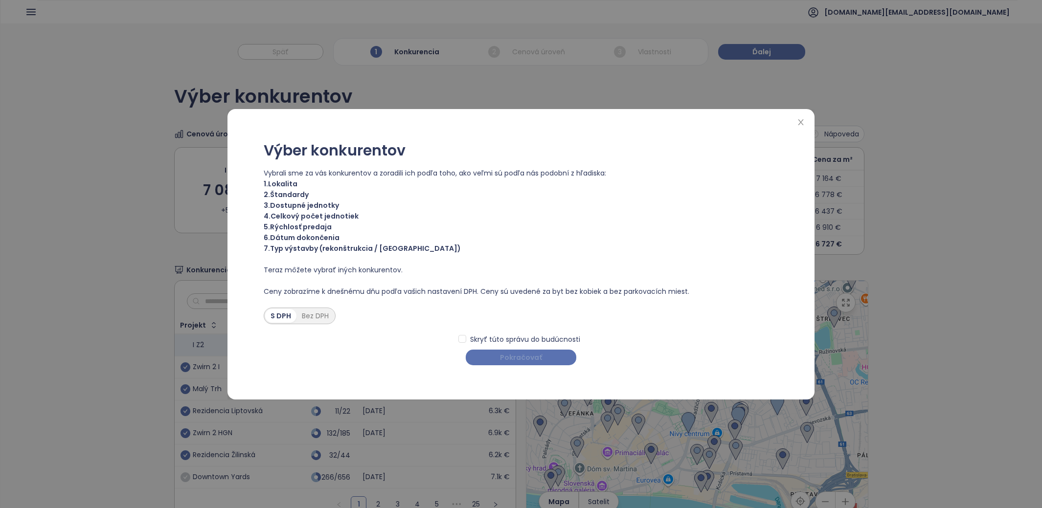
click at [527, 354] on span "Pokračovať" at bounding box center [521, 357] width 42 height 11
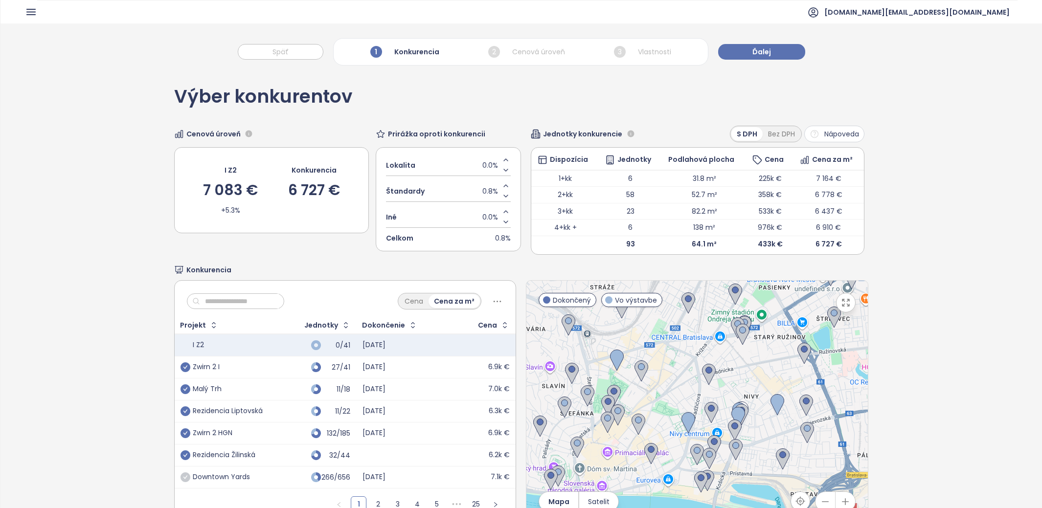
click at [227, 407] on div "Rezidencia Liptovská" at bounding box center [228, 411] width 70 height 9
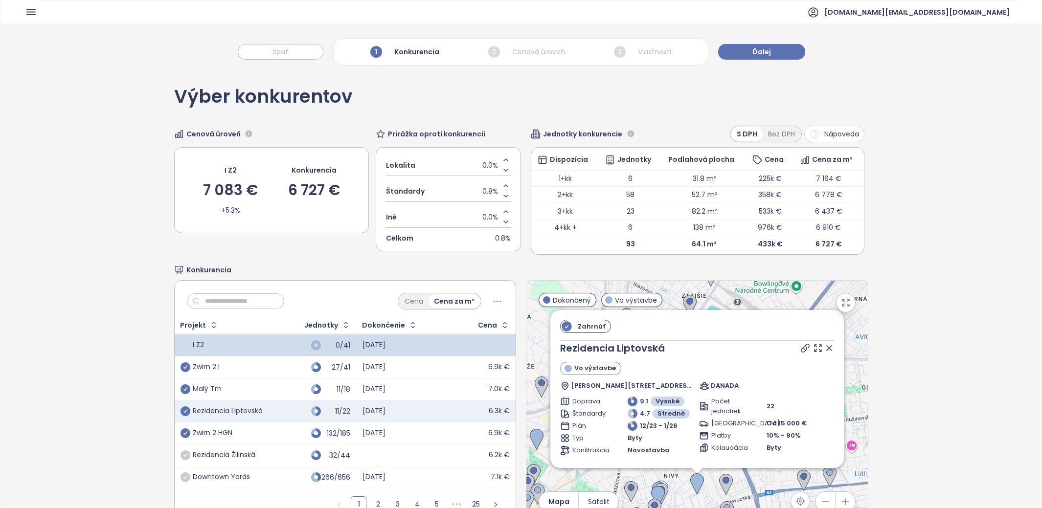
click at [187, 451] on icon "check-circle" at bounding box center [186, 456] width 10 height 10
click at [185, 476] on icon "check-circle" at bounding box center [186, 478] width 10 height 10
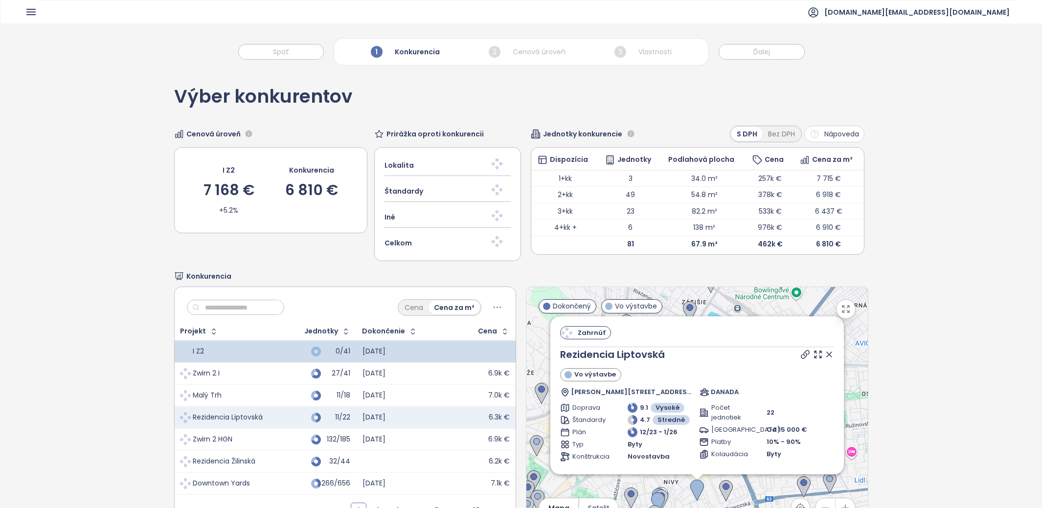
click at [187, 385] on td "Malý Trh" at bounding box center [226, 396] width 102 height 22
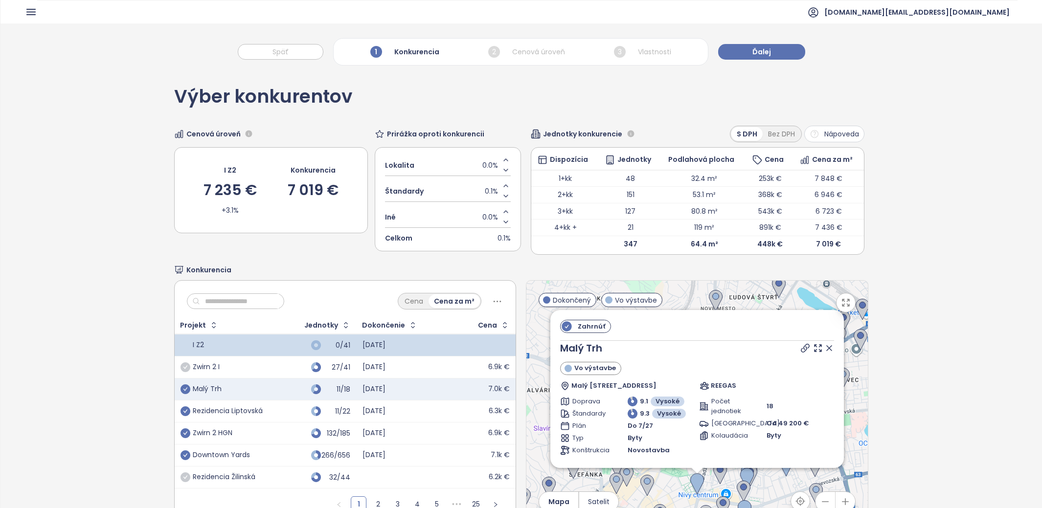
click at [187, 365] on icon "check-circle" at bounding box center [186, 368] width 10 height 10
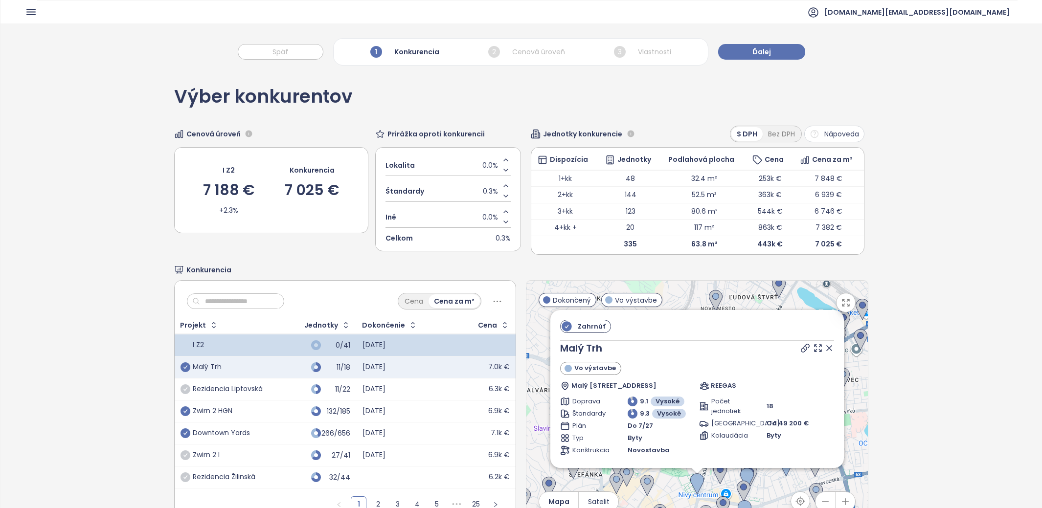
click at [187, 385] on icon "check-circle" at bounding box center [186, 390] width 10 height 10
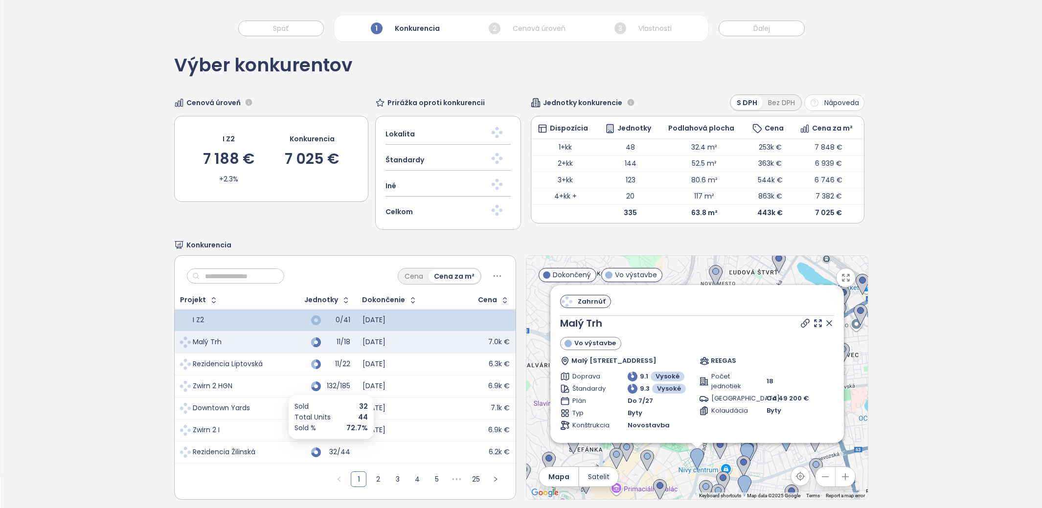
scroll to position [46, 0]
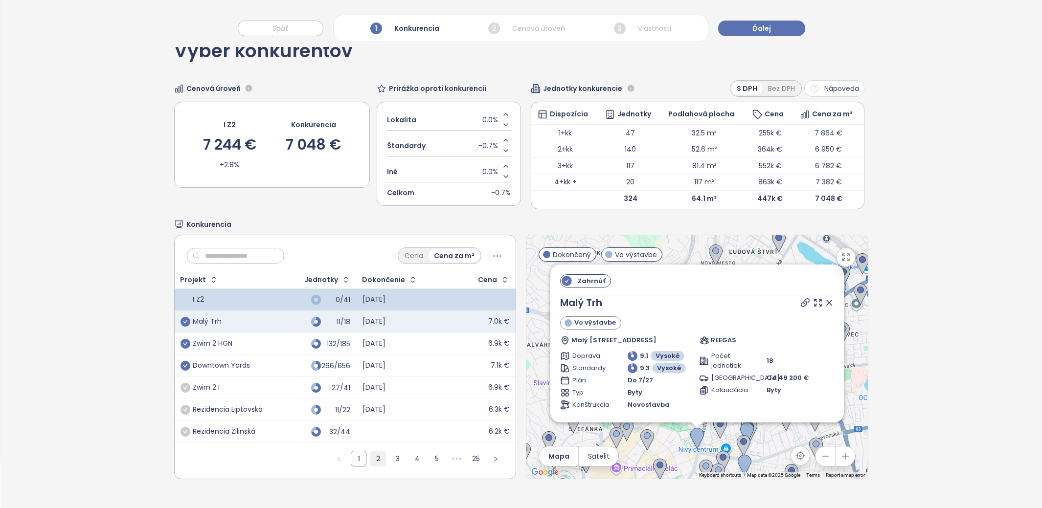
click at [380, 462] on link "2" at bounding box center [378, 459] width 15 height 15
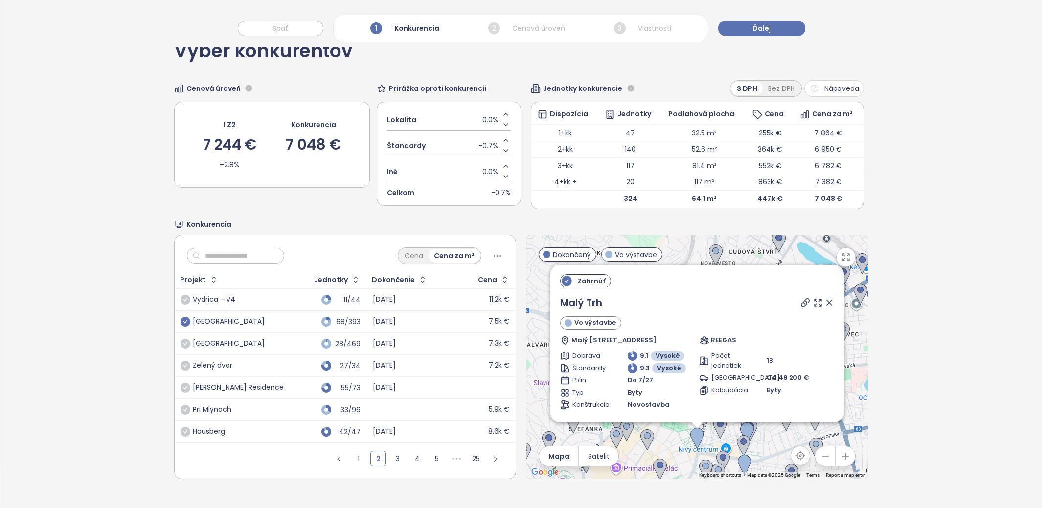
click at [187, 319] on icon "check-circle" at bounding box center [186, 322] width 10 height 10
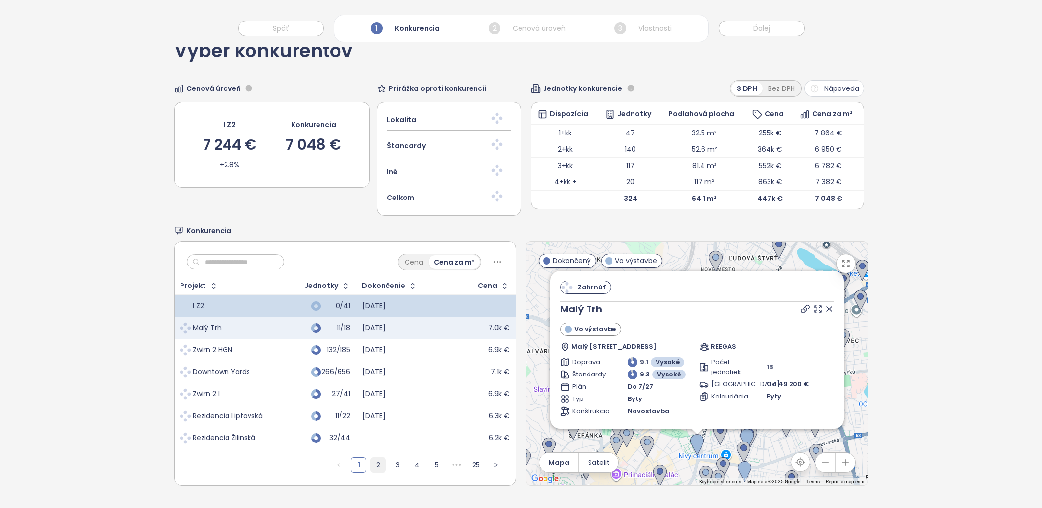
click at [384, 464] on li "2" at bounding box center [378, 465] width 16 height 16
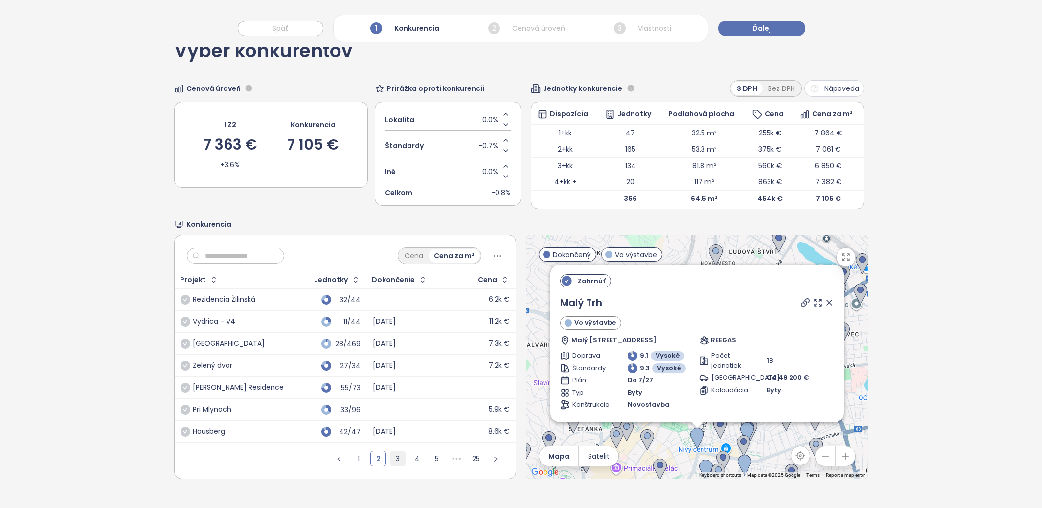
click at [393, 456] on link "3" at bounding box center [397, 459] width 15 height 15
click at [187, 318] on icon "check-circle" at bounding box center [186, 322] width 10 height 10
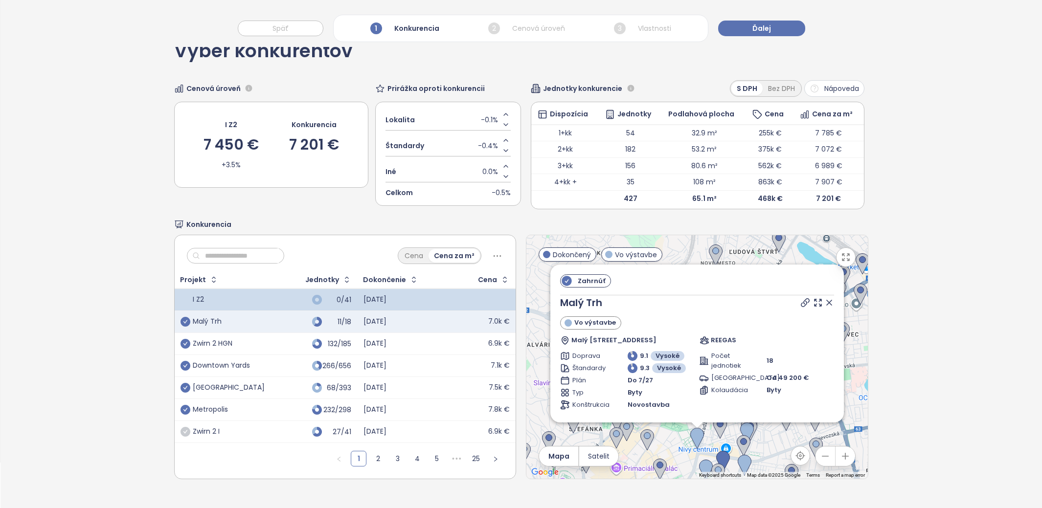
click at [828, 300] on icon at bounding box center [829, 302] width 5 height 5
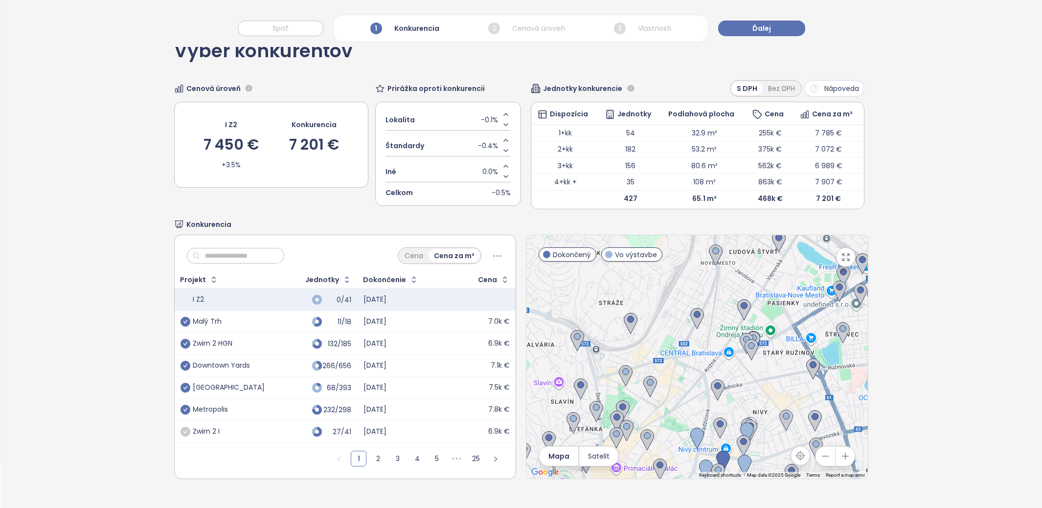
click at [213, 318] on div "Malý Trh" at bounding box center [207, 322] width 29 height 9
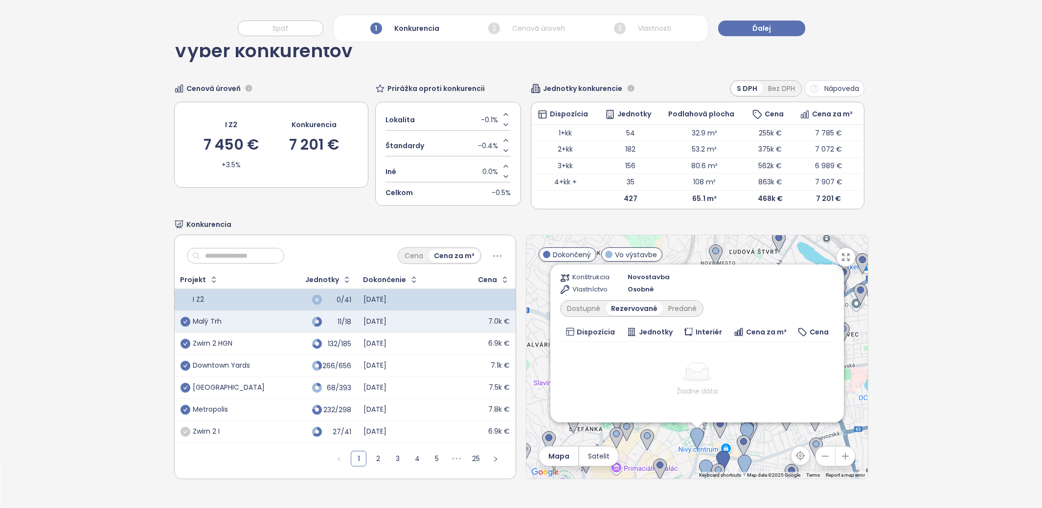
scroll to position [151, 0]
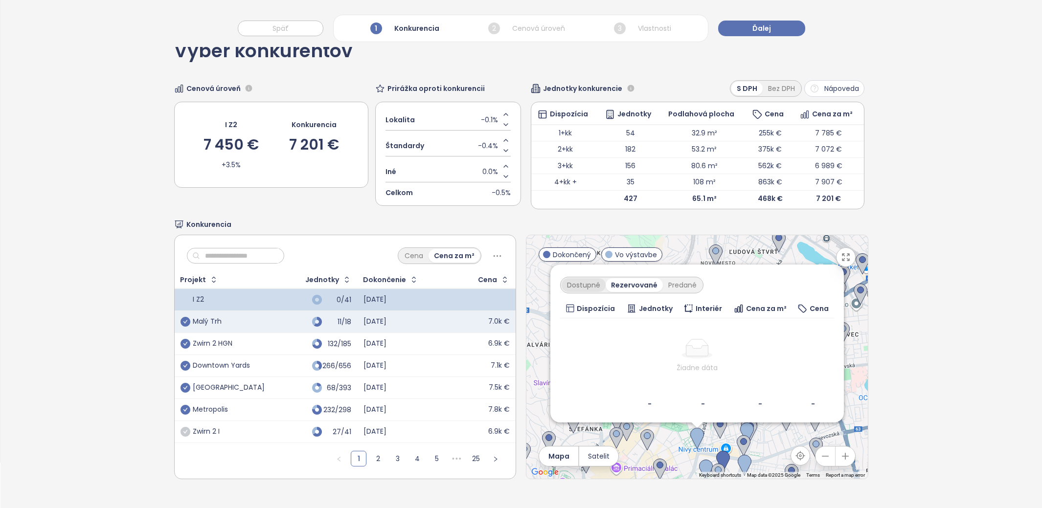
click at [585, 282] on div "Dostupné" at bounding box center [584, 285] width 44 height 14
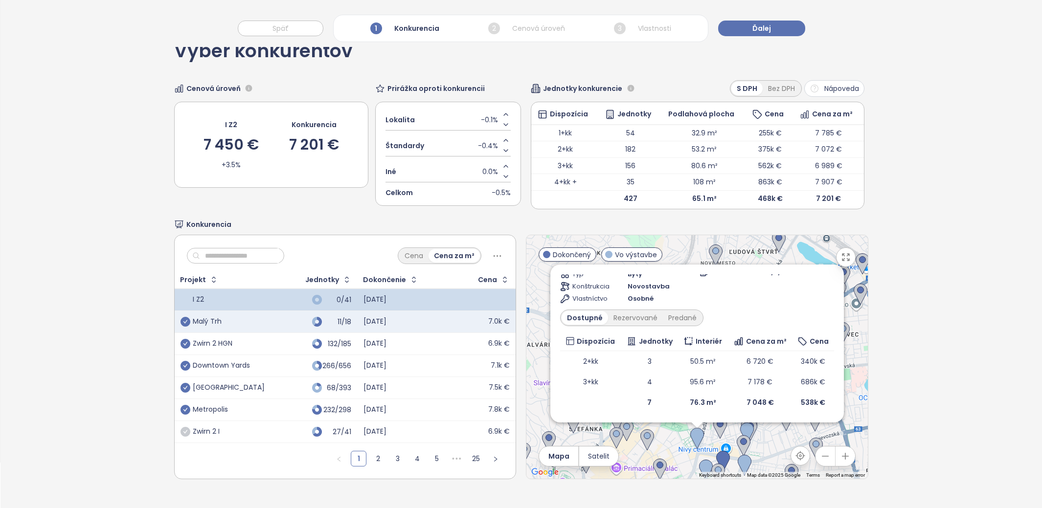
scroll to position [117, 0]
click at [997, 378] on div "Výber konkurentov Cenová úroveň I Z2 7 450 € +3.5% Konkurencia 7 201 € Prirážka…" at bounding box center [521, 267] width 1042 height 484
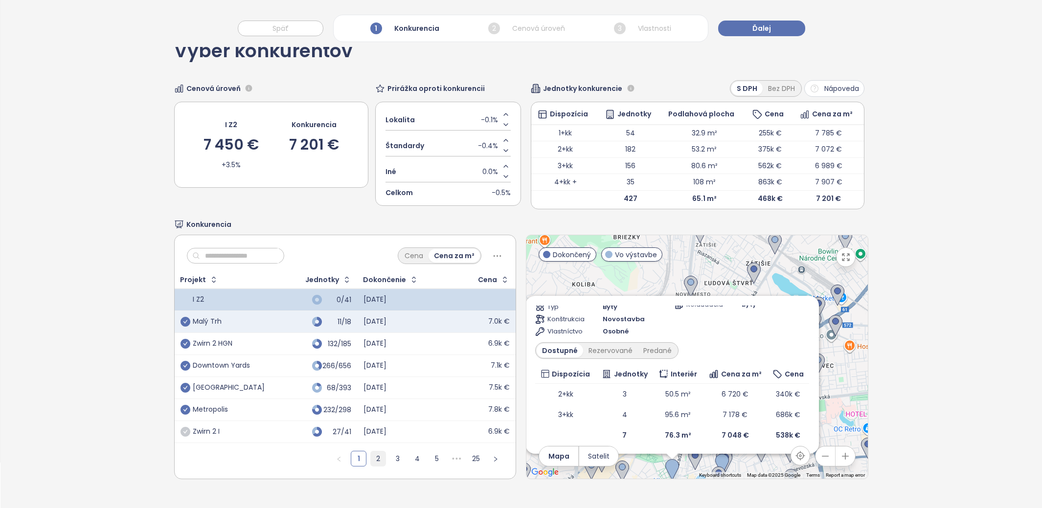
click at [383, 460] on link "2" at bounding box center [378, 459] width 15 height 15
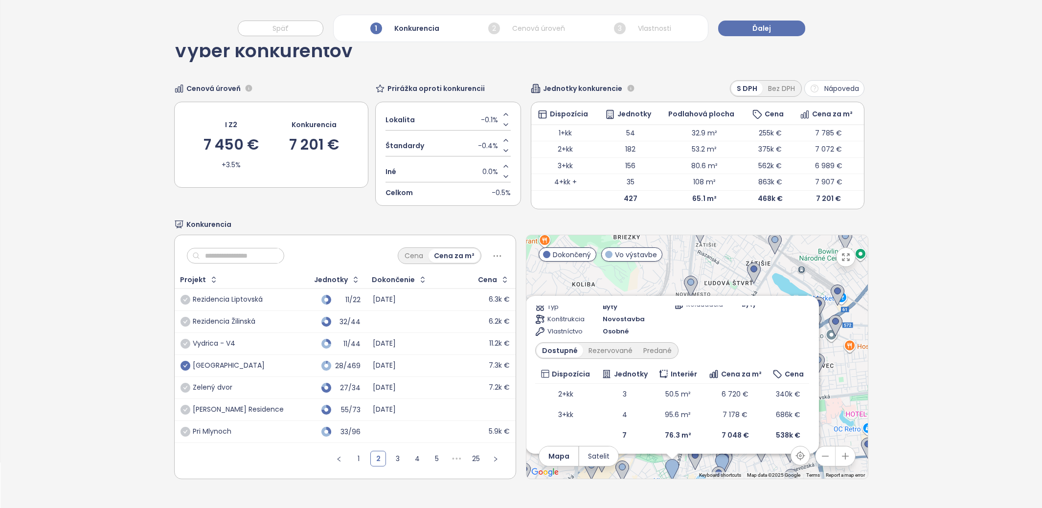
click at [185, 364] on icon "check-circle" at bounding box center [186, 366] width 10 height 10
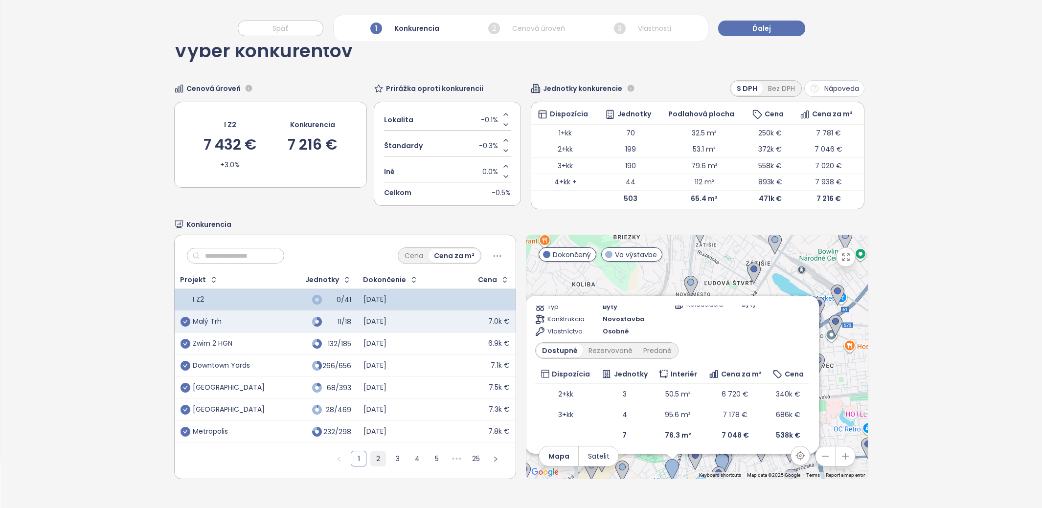
click at [382, 460] on link "2" at bounding box center [378, 459] width 15 height 15
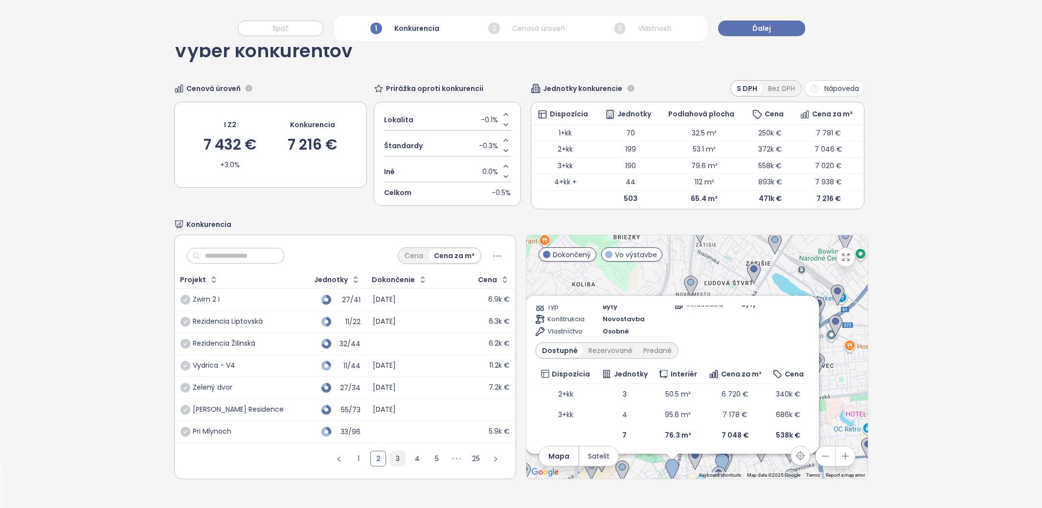
click at [397, 459] on link "3" at bounding box center [397, 459] width 15 height 15
click at [244, 249] on input "text" at bounding box center [239, 256] width 79 height 15
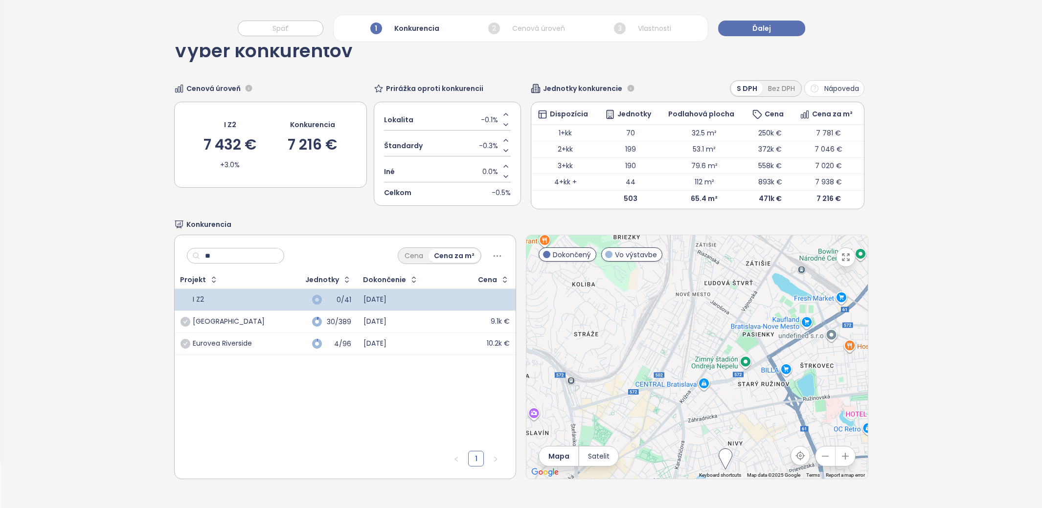
type input "*"
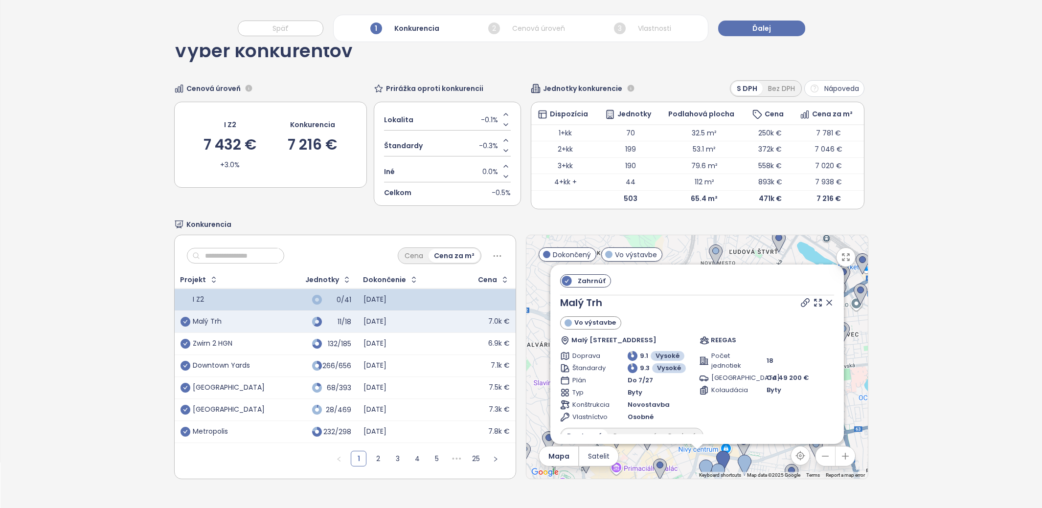
click at [970, 366] on div "Výber konkurentov Cenová úroveň I Z2 7 432 € +3.0% Konkurencia 7 216 € Prirážka…" at bounding box center [521, 267] width 1042 height 484
click at [833, 302] on icon at bounding box center [829, 303] width 10 height 10
